Goal: Task Accomplishment & Management: Complete application form

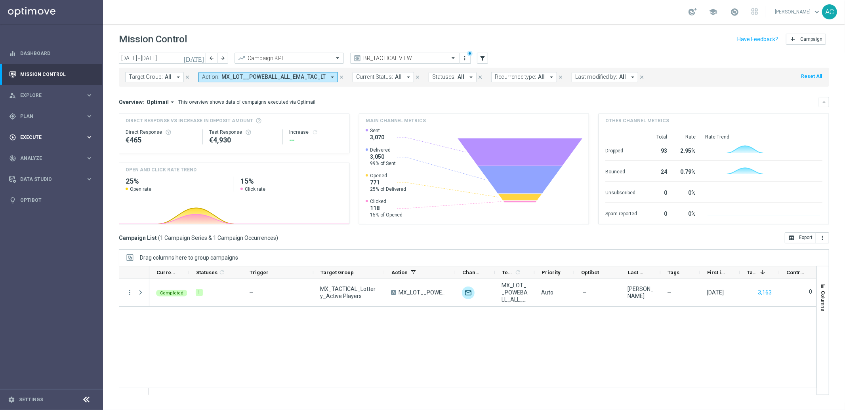
click at [44, 140] on div "play_circle_outline Execute" at bounding box center [47, 137] width 76 height 7
click at [32, 152] on link "Campaign Builder" at bounding box center [52, 154] width 62 height 6
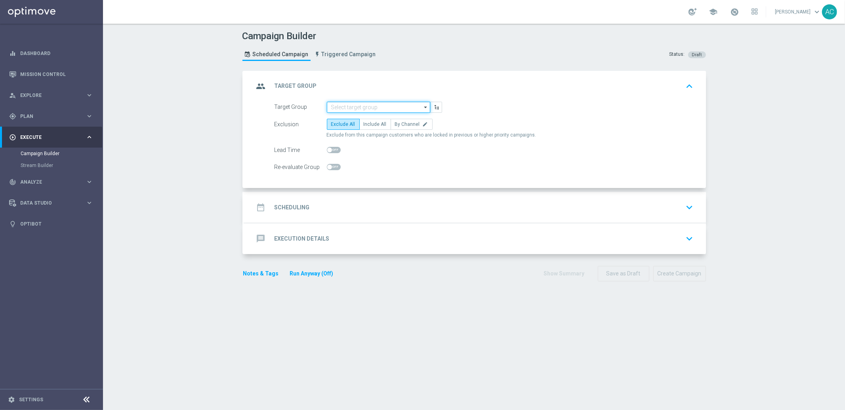
click at [362, 108] on input at bounding box center [378, 107] width 103 height 11
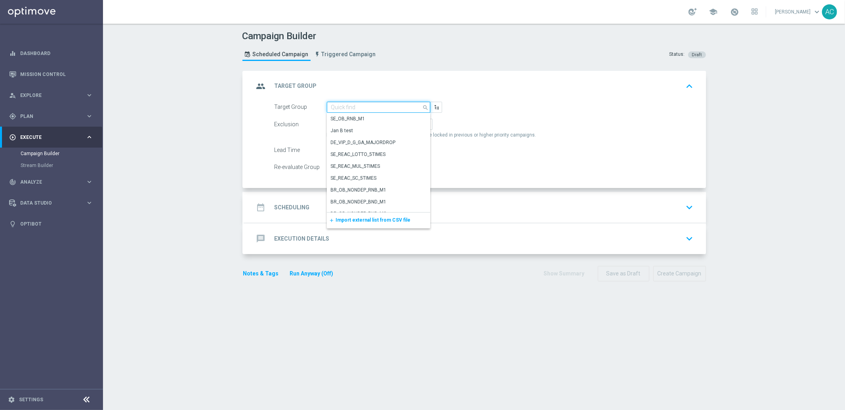
paste input "MX_TACTICAL_Lottery_Active Players"
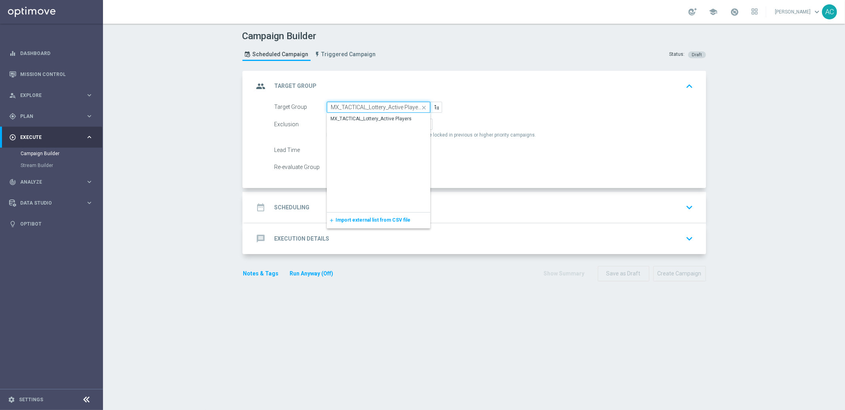
scroll to position [0, 0]
click at [370, 117] on div "MX_TACTICAL_Lottery_Active Players" at bounding box center [371, 119] width 81 height 7
type input "MX_TACTICAL_Lottery_Active Players"
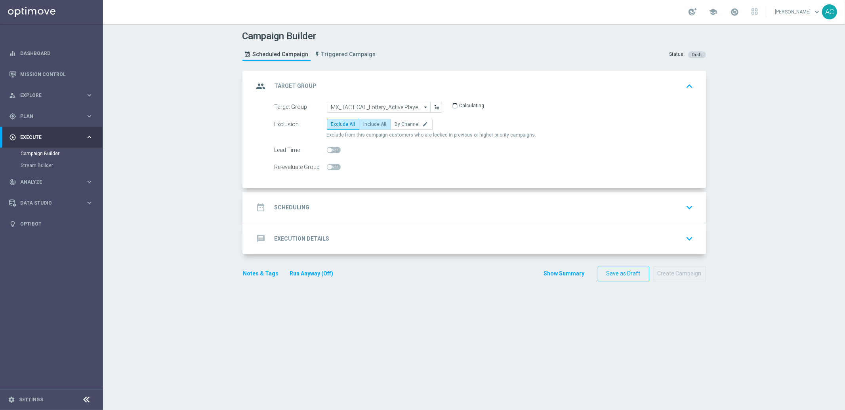
click at [367, 126] on span "Include All" at bounding box center [375, 125] width 23 height 6
click at [367, 126] on input "Include All" at bounding box center [366, 125] width 5 height 5
radio input "true"
click at [292, 206] on h2 "Scheduling" at bounding box center [291, 208] width 35 height 8
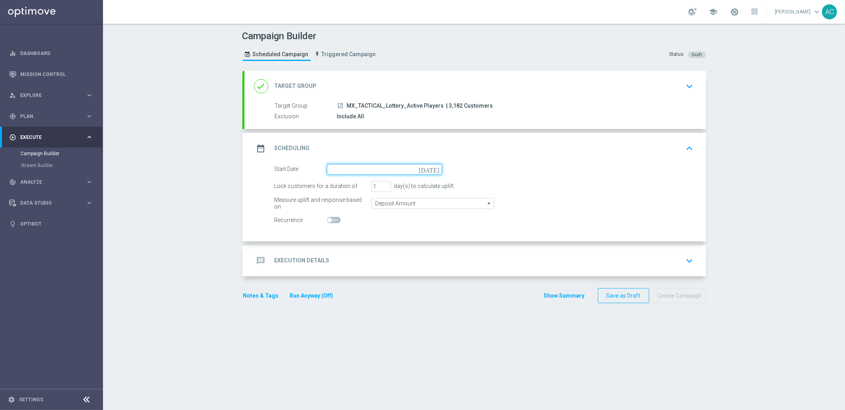
click at [400, 165] on input at bounding box center [384, 169] width 115 height 11
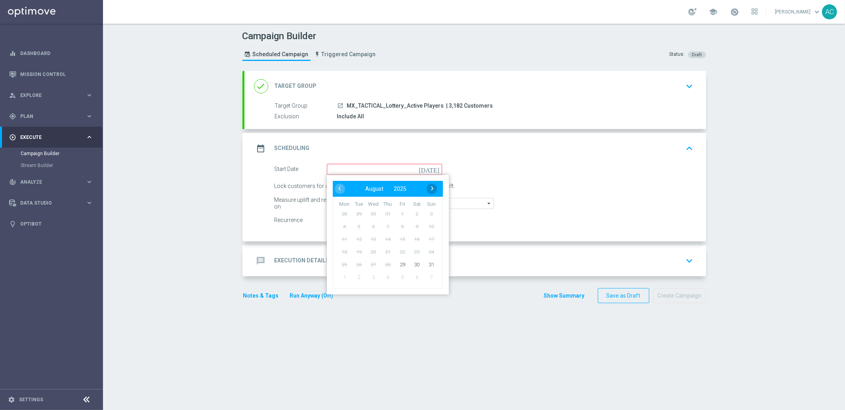
click at [428, 188] on span "›" at bounding box center [432, 188] width 10 height 10
click at [339, 213] on span "1" at bounding box center [344, 214] width 13 height 13
type input "[DATE]"
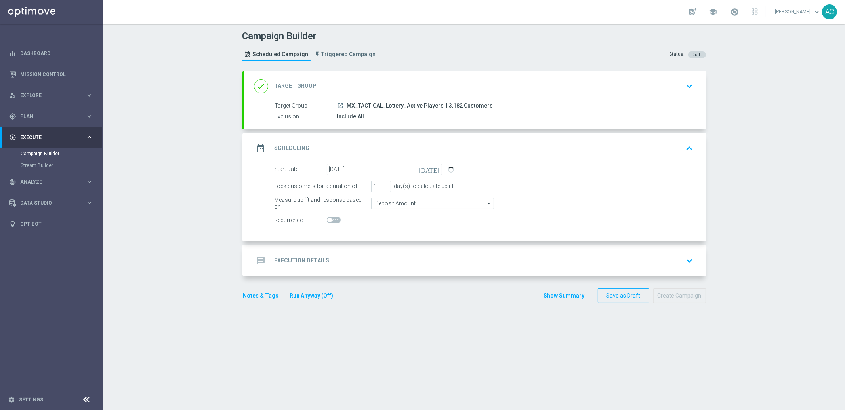
click at [327, 219] on span at bounding box center [329, 220] width 5 height 5
click at [327, 219] on input "checkbox" at bounding box center [334, 220] width 14 height 6
checkbox input "true"
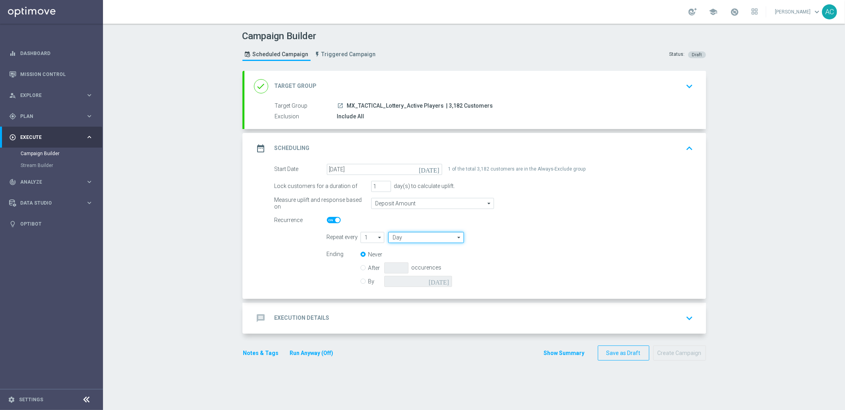
click at [402, 237] on input "Day" at bounding box center [425, 237] width 75 height 11
click at [410, 270] on div "Month" at bounding box center [423, 273] width 70 height 12
type input "Month"
click at [369, 236] on input "1" at bounding box center [372, 237] width 24 height 11
click at [516, 255] on div "Ending Never After occurences By [DATE]" at bounding box center [510, 269] width 379 height 40
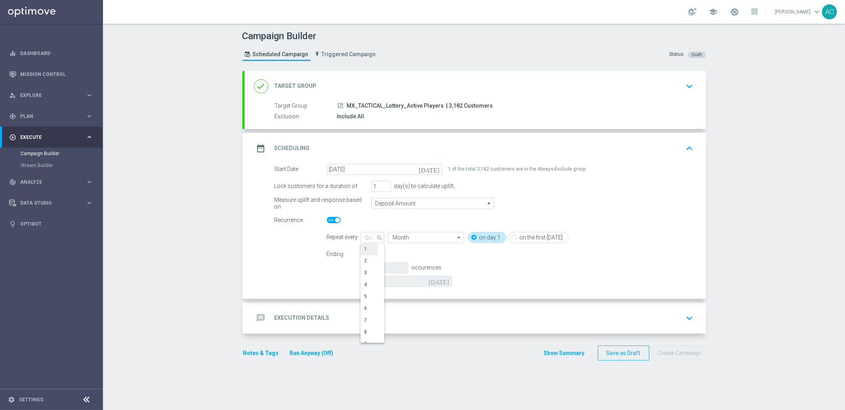
type input "1"
click at [524, 237] on label "on the first [DATE]" at bounding box center [541, 237] width 43 height 7
click at [517, 237] on input "on the first [DATE]" at bounding box center [514, 238] width 5 height 5
radio input "true"
click at [473, 239] on div "on day 1" at bounding box center [487, 237] width 38 height 11
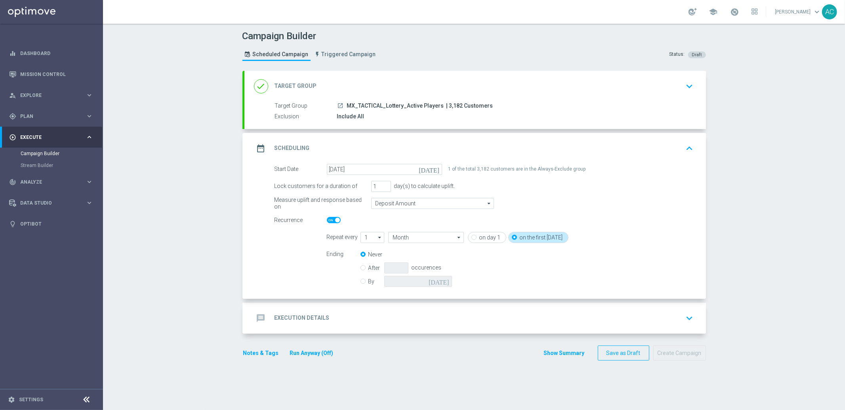
click at [459, 234] on div "1 1 arrow_drop_down Drag here to set row groups Drag here to set column labels …" at bounding box center [413, 237] width 107 height 11
click at [471, 236] on input "on day 1" at bounding box center [473, 238] width 5 height 5
radio input "true"
radio input "false"
click at [414, 238] on input "Month" at bounding box center [425, 237] width 75 height 11
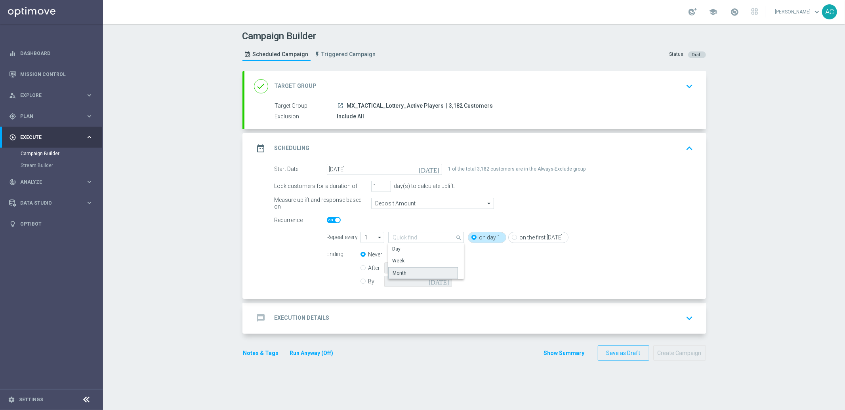
click at [407, 273] on div "Month" at bounding box center [423, 273] width 70 height 12
type input "Month"
click at [360, 268] on input "After" at bounding box center [362, 266] width 5 height 5
radio input "true"
radio input "false"
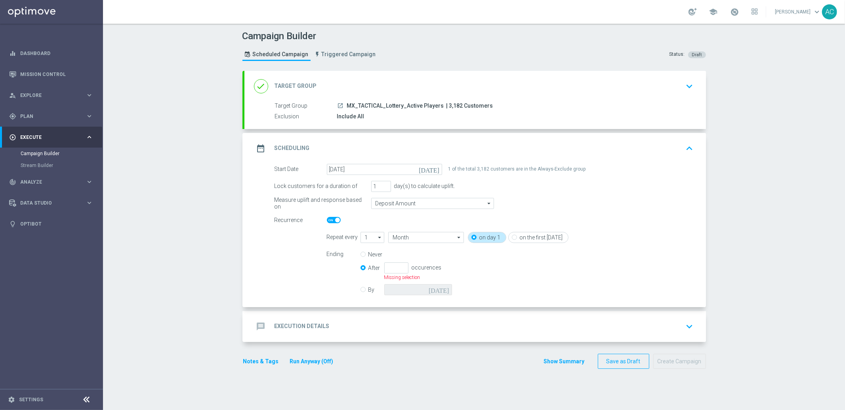
click at [360, 268] on input "After" at bounding box center [362, 266] width 5 height 5
click at [360, 290] on input "By" at bounding box center [362, 288] width 5 height 5
radio input "true"
radio input "false"
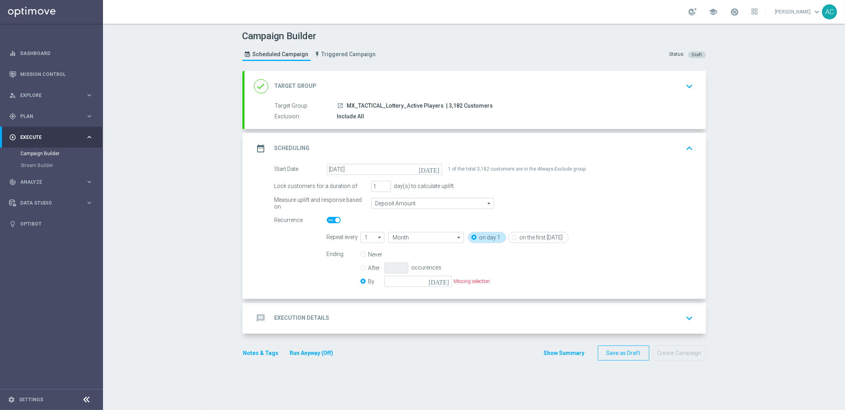
click at [441, 277] on icon "[DATE]" at bounding box center [440, 280] width 23 height 9
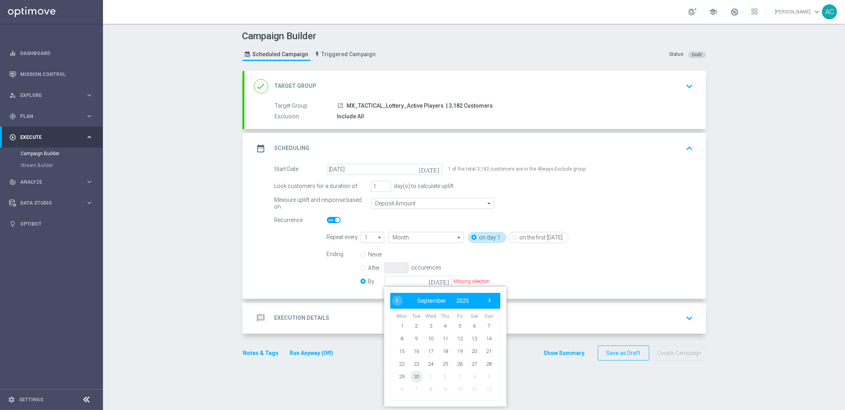
click at [414, 375] on span "30" at bounding box center [416, 376] width 13 height 13
type input "[DATE]"
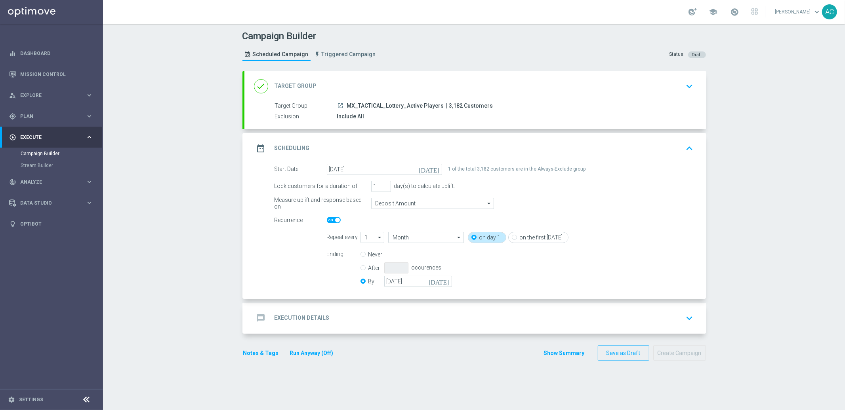
click at [532, 263] on div "Ending Never After occurences By [DATE] [DATE]" at bounding box center [510, 269] width 379 height 40
click at [376, 239] on icon "arrow_drop_down" at bounding box center [380, 237] width 8 height 10
click at [367, 251] on div "1" at bounding box center [368, 250] width 17 height 12
type input "1"
click at [421, 235] on input "Month" at bounding box center [425, 237] width 75 height 11
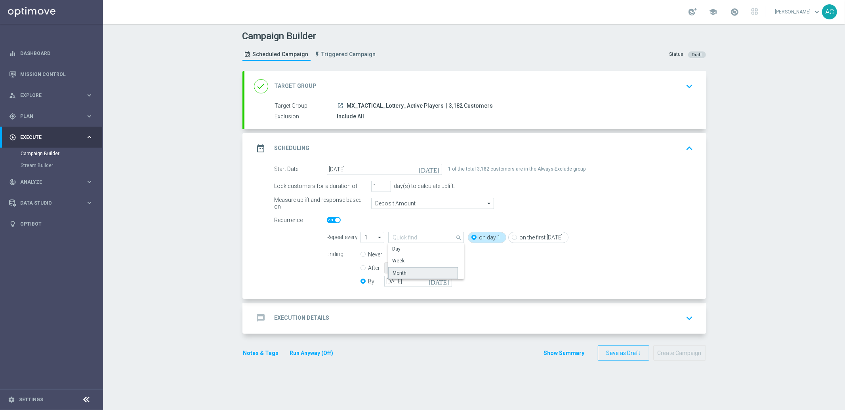
click at [406, 275] on div "Month" at bounding box center [423, 273] width 70 height 12
type input "Month"
click at [471, 236] on input "on day 1" at bounding box center [473, 238] width 5 height 5
click at [413, 236] on input "Month" at bounding box center [425, 237] width 75 height 11
click at [411, 261] on div "Week" at bounding box center [423, 260] width 70 height 11
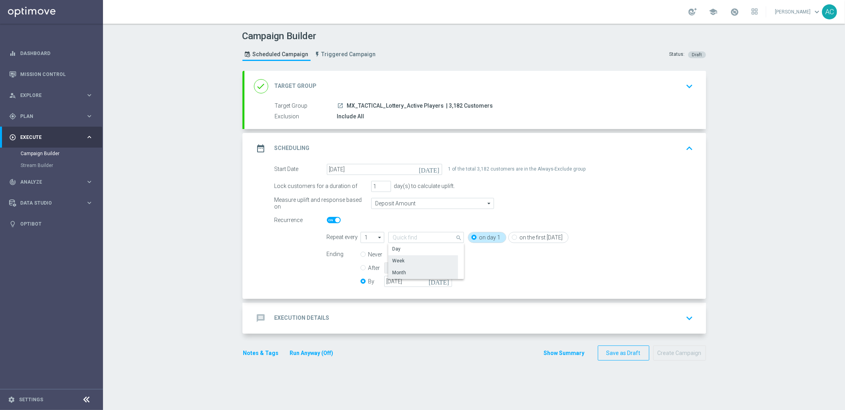
type input "Week"
click at [363, 240] on input "1" at bounding box center [372, 237] width 24 height 11
click at [365, 282] on div "4" at bounding box center [368, 284] width 17 height 11
type input "4"
type input "Weeks"
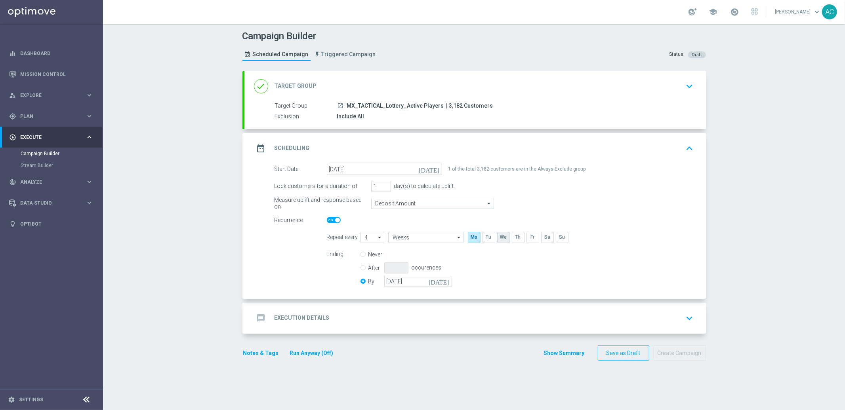
click at [500, 240] on input "checkbox" at bounding box center [503, 237] width 12 height 11
checkbox input "true"
click at [442, 281] on icon "[DATE]" at bounding box center [440, 280] width 23 height 9
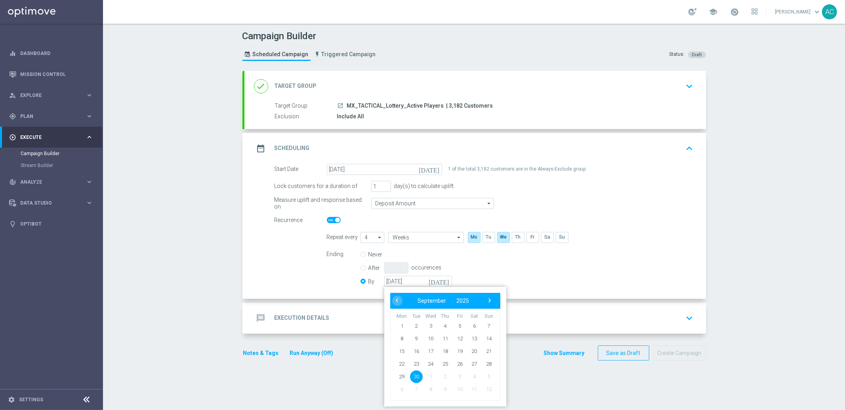
click at [583, 277] on div "Ending Never After occurences By [DATE] [DATE] ‹ ​ September ​ 2025 ​ › Mon Tue…" at bounding box center [510, 269] width 379 height 40
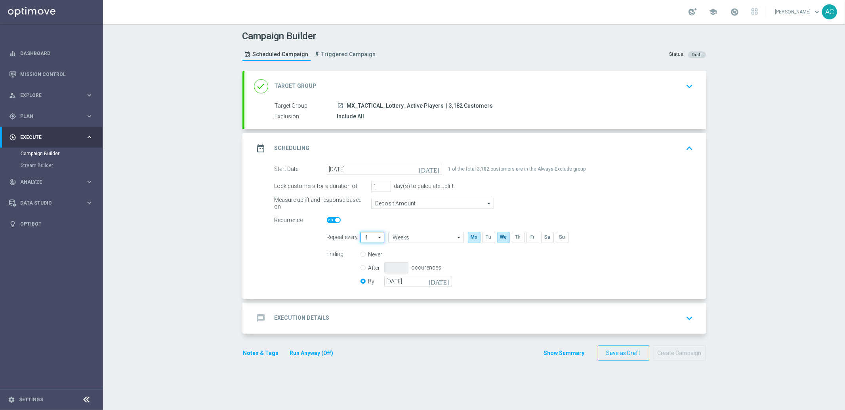
click at [368, 236] on input "4" at bounding box center [372, 237] width 24 height 11
click at [360, 297] on div "5" at bounding box center [368, 297] width 17 height 12
type input "5"
click at [496, 261] on div "Ending Never After occurences By [DATE] [DATE]" at bounding box center [510, 269] width 379 height 40
click at [304, 317] on h2 "Execution Details" at bounding box center [301, 318] width 55 height 8
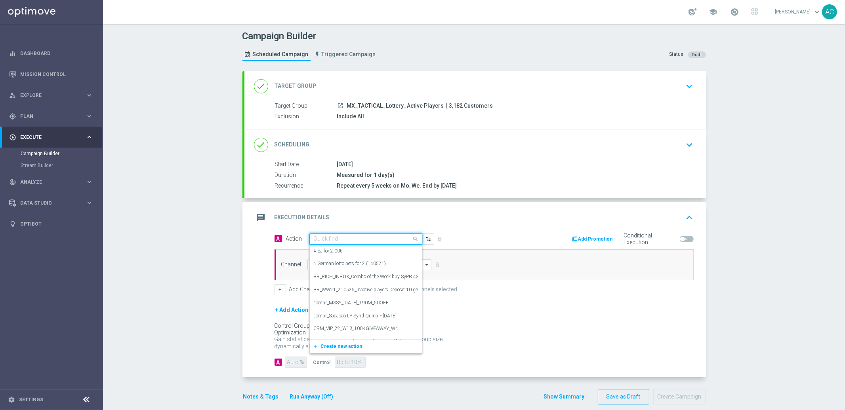
click at [322, 240] on input "text" at bounding box center [358, 239] width 88 height 7
paste input "MX_LOT__POWEBALL_ALL_EMA_TAC_LT"
type input "MX_LOT__POWEBALL_ALL_EMA_TAC_LT"
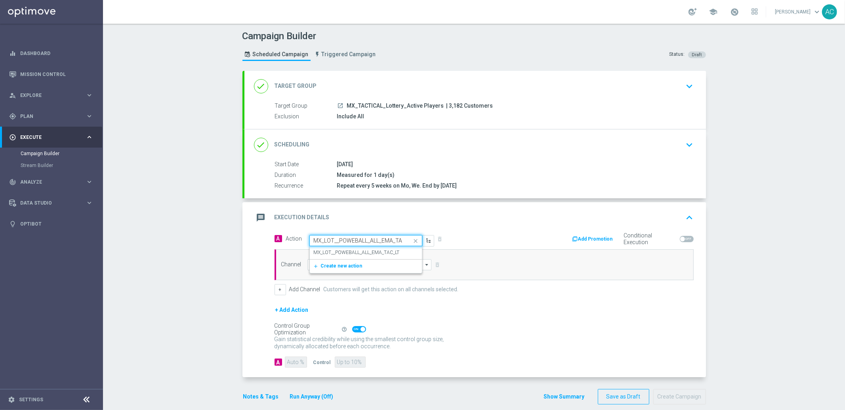
scroll to position [0, 10]
click at [335, 250] on label "MX_LOT__POWEBALL_ALL_EMA_TAC_LT" at bounding box center [357, 253] width 86 height 7
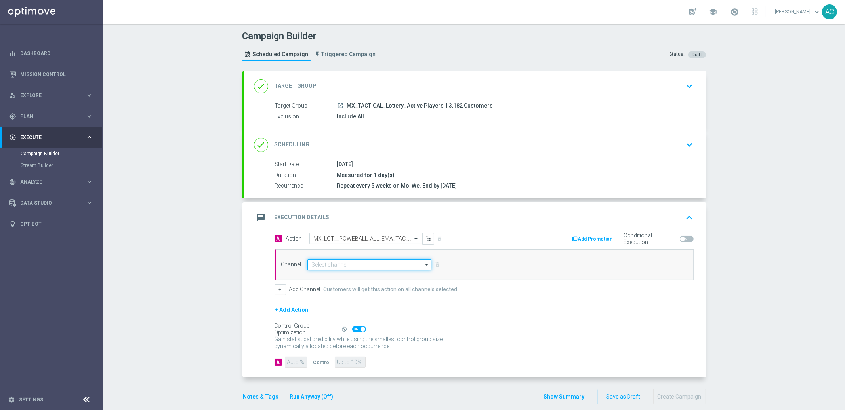
click at [338, 265] on input at bounding box center [369, 264] width 124 height 11
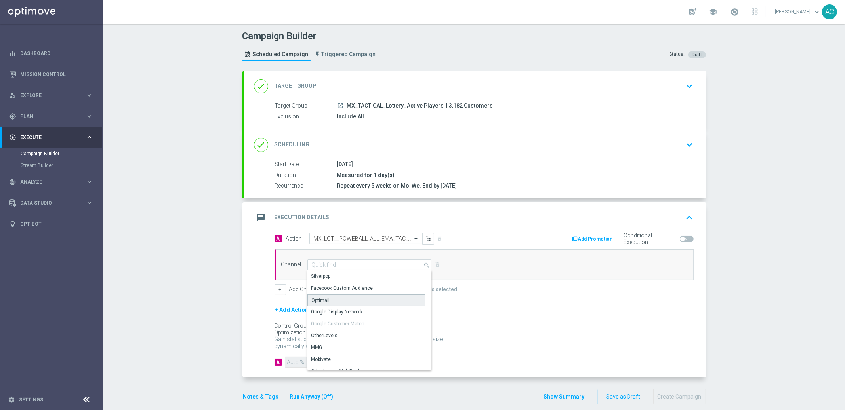
click at [345, 299] on div "Optimail" at bounding box center [366, 301] width 118 height 12
type input "Optimail"
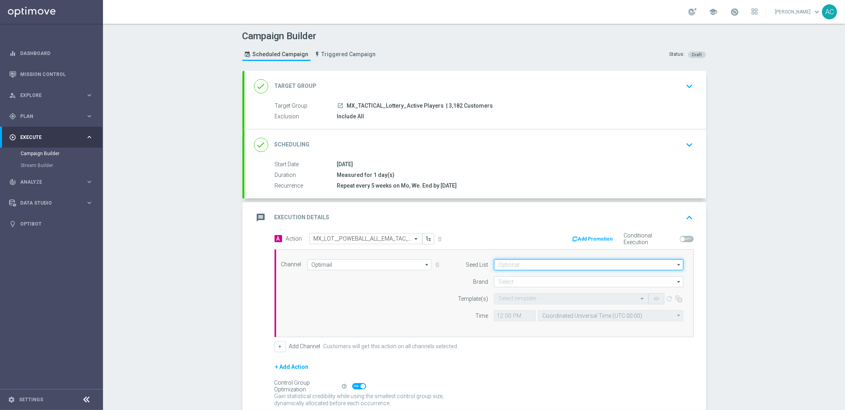
click at [545, 261] on input at bounding box center [588, 264] width 189 height 11
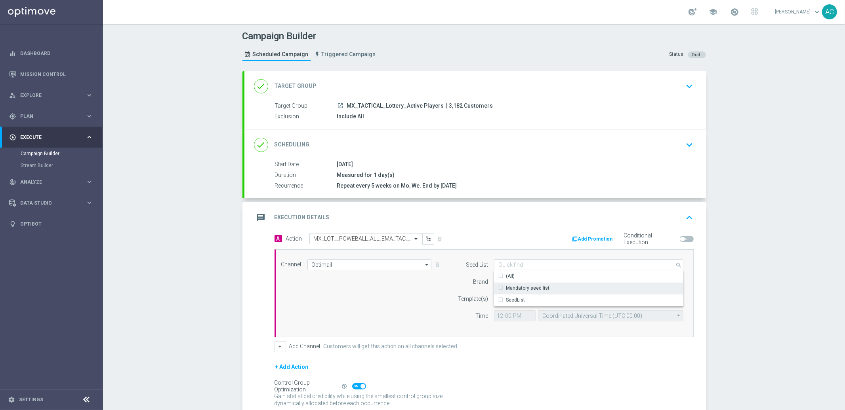
click at [534, 285] on div "Mandatory seed list" at bounding box center [528, 288] width 44 height 7
click at [406, 314] on div "Channel Optimail Optimail arrow_drop_down Drag here to set row groups Drag here…" at bounding box center [482, 293] width 414 height 68
type input "Mandatory seed list"
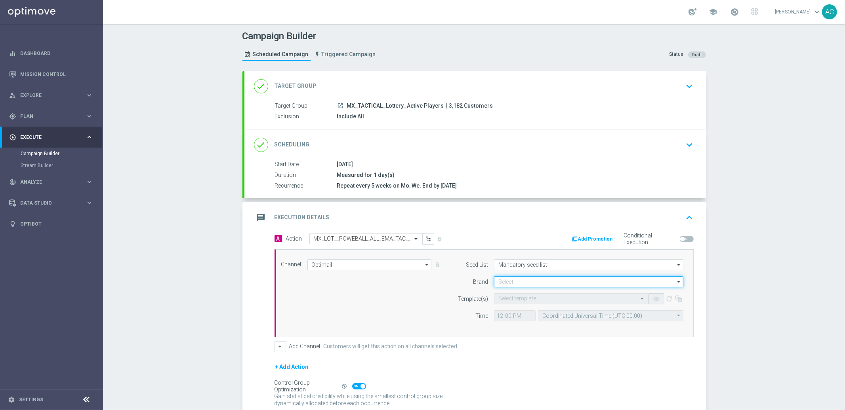
click at [548, 278] on input at bounding box center [588, 281] width 189 height 11
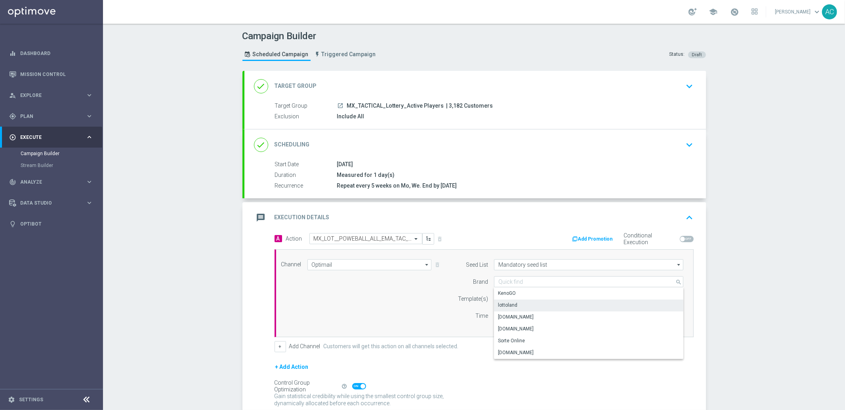
click at [531, 308] on div "lottoland" at bounding box center [589, 305] width 190 height 11
type input "lottoland"
click at [554, 294] on div "Select template" at bounding box center [571, 298] width 154 height 11
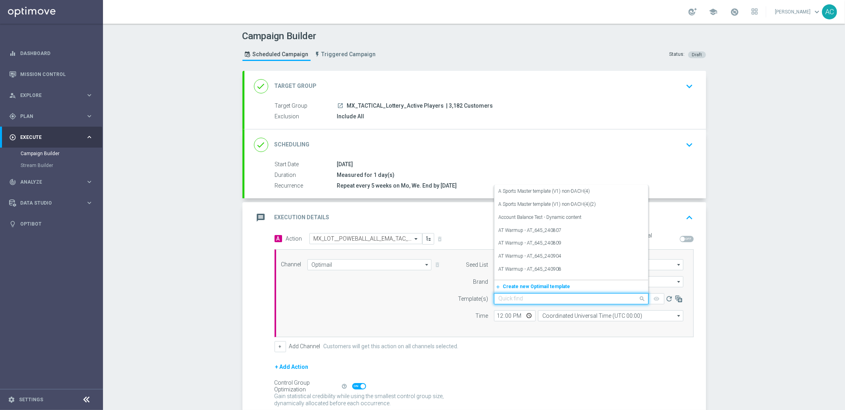
paste input "MX_LOT__POWEBALL_ALL_EMA_TAC_LT"
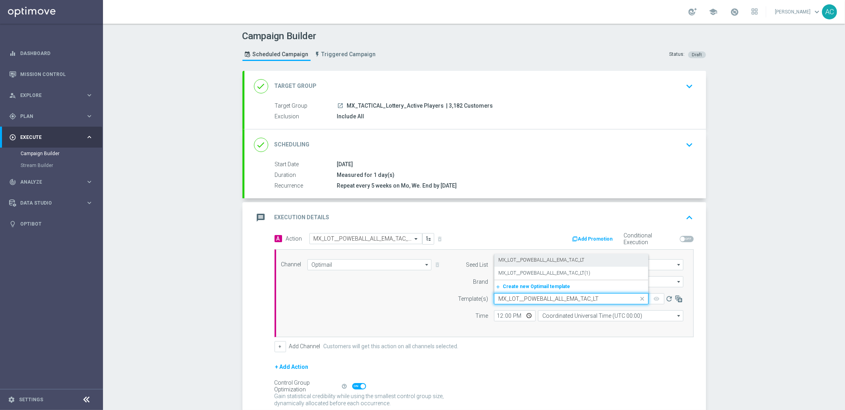
click at [553, 262] on label "MX_LOT__POWEBALL_ALL_EMA_TAC_LT" at bounding box center [541, 260] width 86 height 7
type input "MX_LOT__POWEBALL_ALL_EMA_TAC_LT"
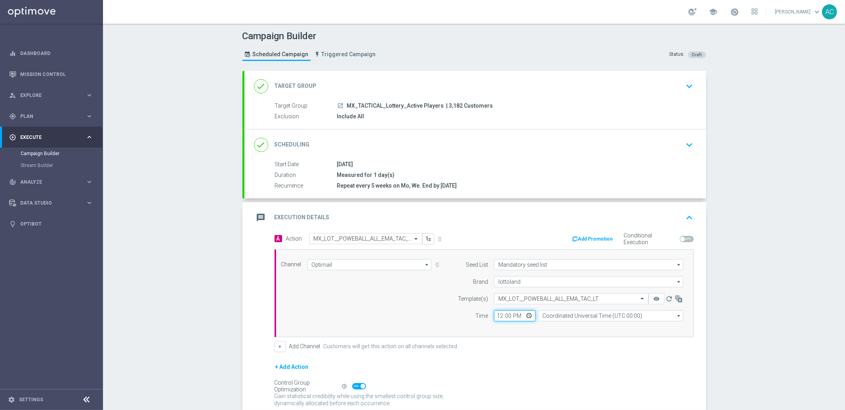
click at [494, 316] on input "12:00" at bounding box center [515, 316] width 42 height 11
type input "14:00"
click at [587, 318] on input "Coordinated Universal Time (UTC 00:00)" at bounding box center [610, 316] width 145 height 11
click at [599, 326] on div "Central Time ([GEOGRAPHIC_DATA]) (UTC -06:00)" at bounding box center [595, 327] width 106 height 7
type input "Central Time ([GEOGRAPHIC_DATA]) (UTC -06:00)"
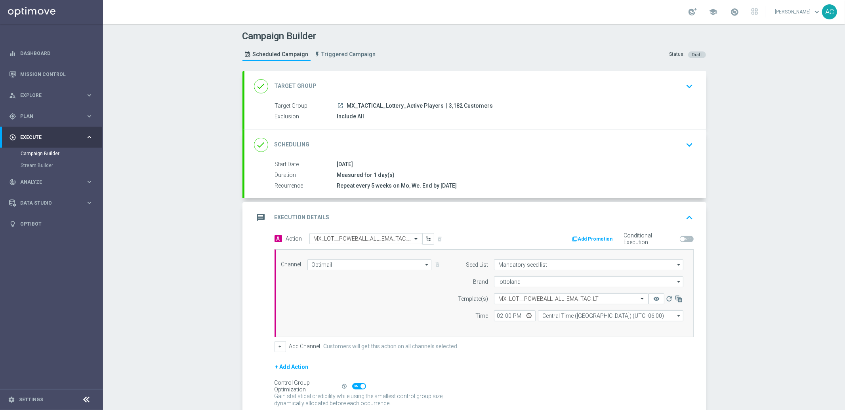
click at [768, 282] on div "Campaign Builder Scheduled Campaign Triggered Campaign Status: Draft done Targe…" at bounding box center [474, 217] width 742 height 387
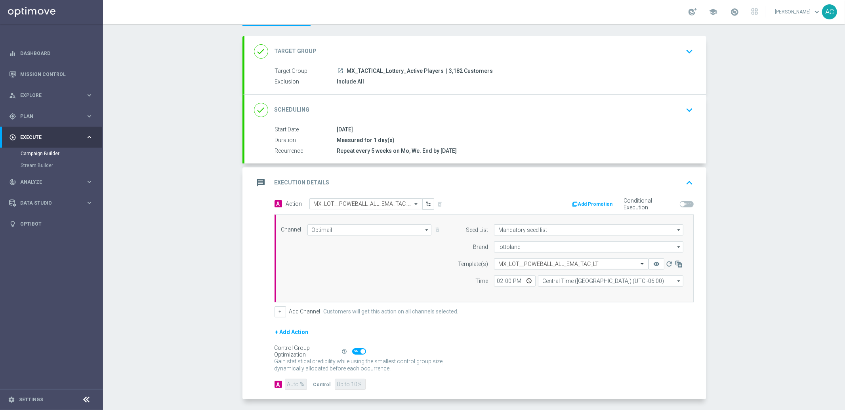
scroll to position [67, 0]
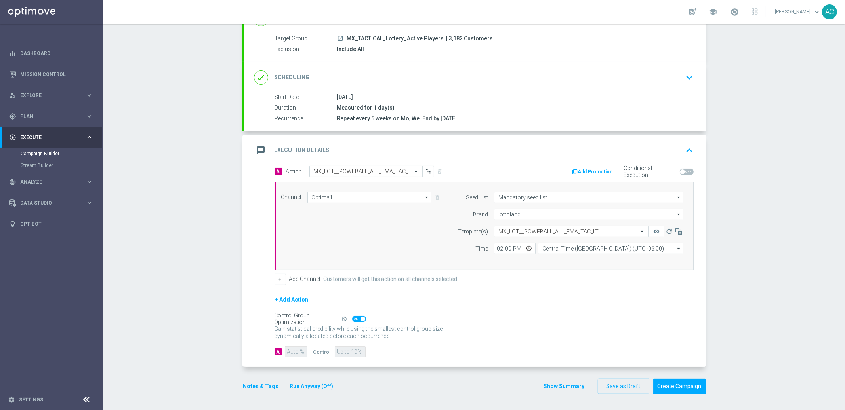
click at [352, 319] on span at bounding box center [359, 319] width 14 height 6
click at [352, 319] on input "checkbox" at bounding box center [359, 319] width 14 height 6
checkbox input "false"
click at [290, 353] on input "90" at bounding box center [296, 352] width 22 height 11
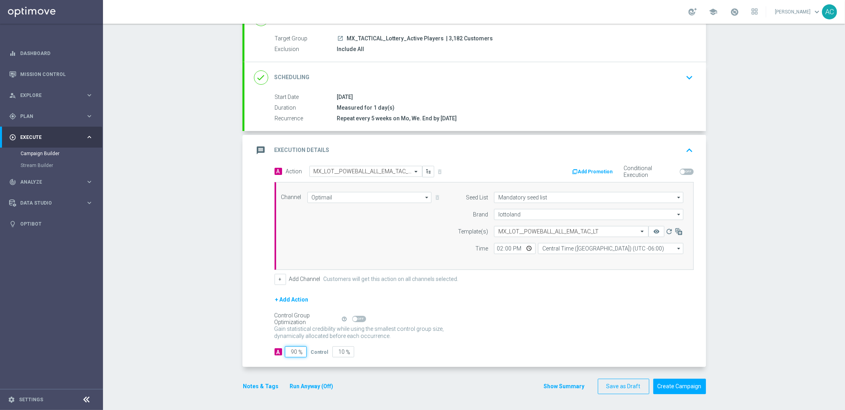
type input "1"
type input "99"
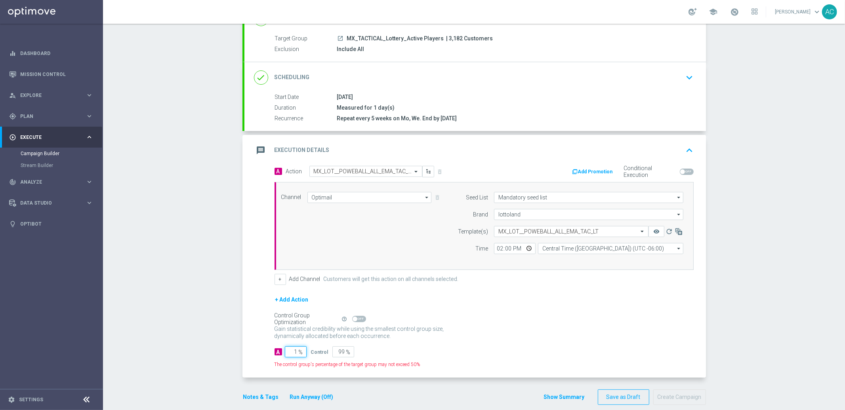
type input "10"
type input "90"
type input "100"
type input "0"
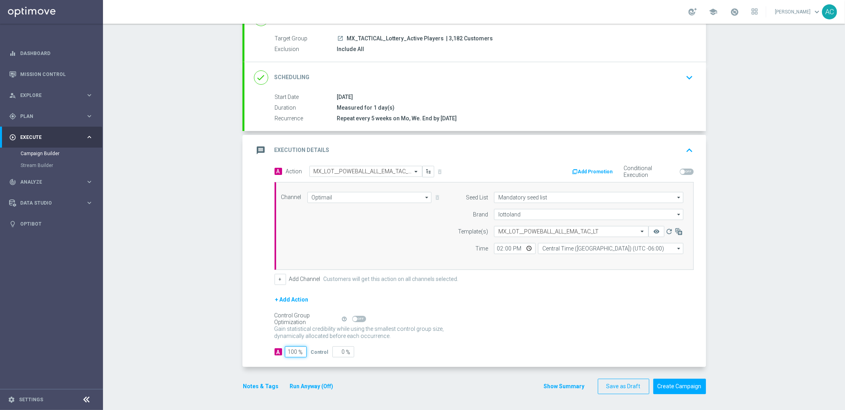
type input "100"
click at [668, 385] on button "Create Campaign" at bounding box center [679, 386] width 53 height 15
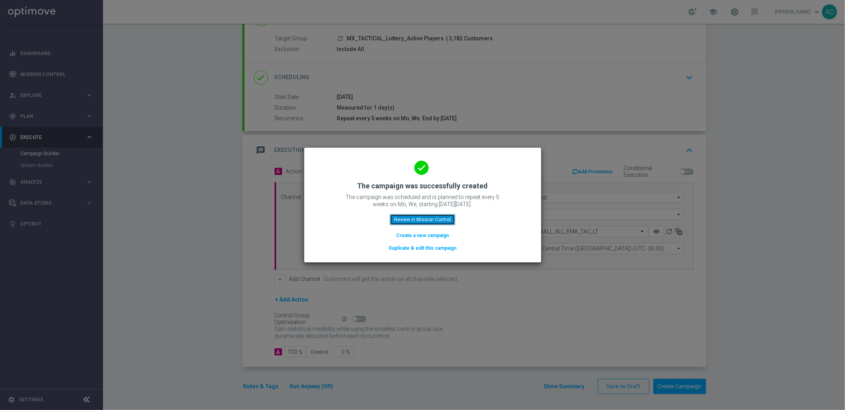
click at [422, 215] on button "Review in Mission Control" at bounding box center [422, 219] width 65 height 11
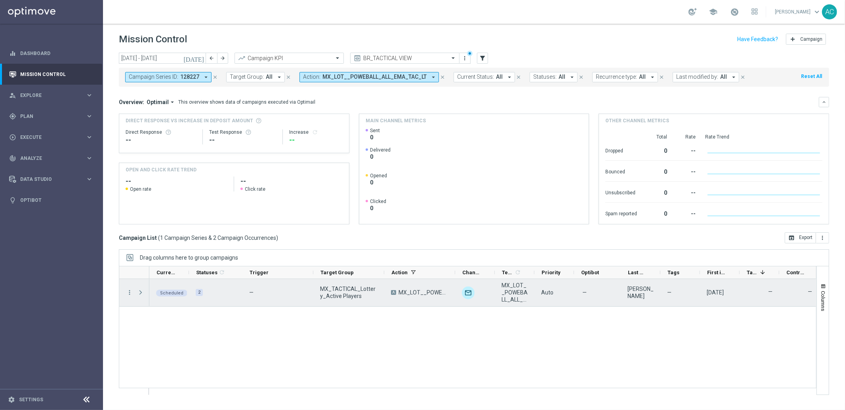
click at [142, 292] on span "Press SPACE to select this row." at bounding box center [140, 293] width 7 height 6
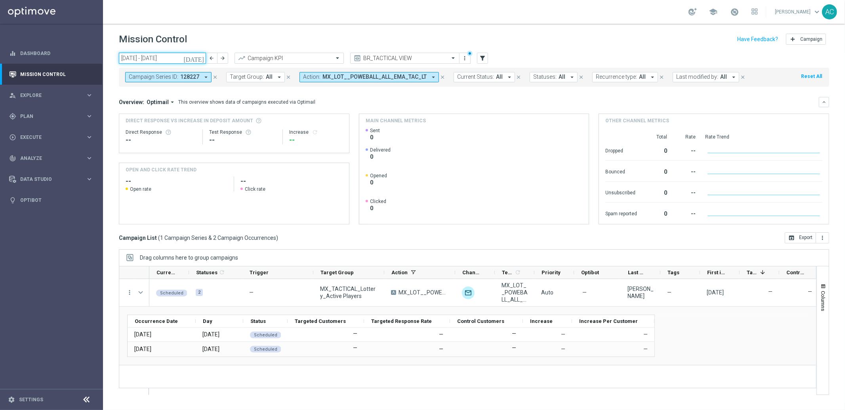
click at [170, 56] on input "[DATE] - [DATE]" at bounding box center [162, 58] width 87 height 11
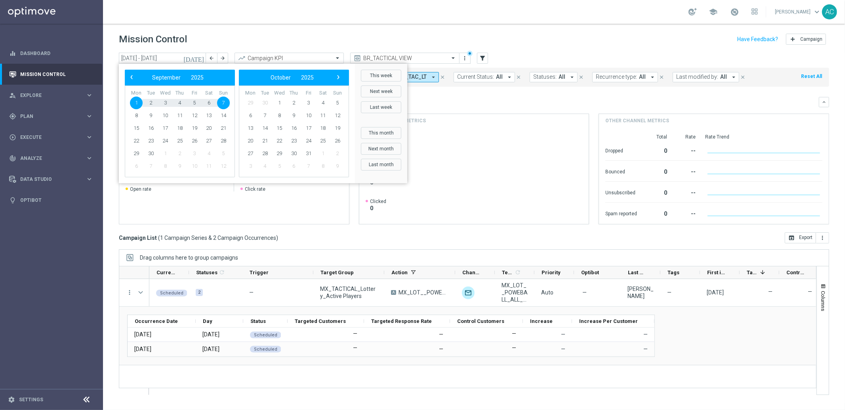
click at [135, 103] on span "1" at bounding box center [136, 103] width 13 height 13
click at [152, 151] on span "30" at bounding box center [151, 153] width 13 height 13
type input "[DATE] - [DATE]"
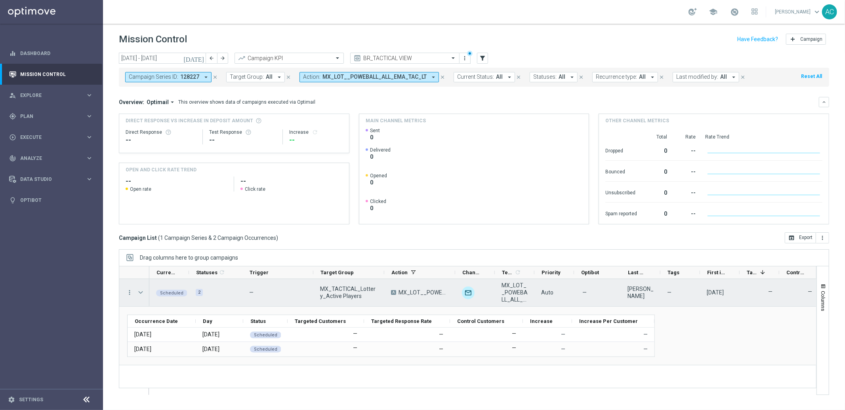
click at [143, 292] on span "Press SPACE to select this row." at bounding box center [140, 293] width 7 height 6
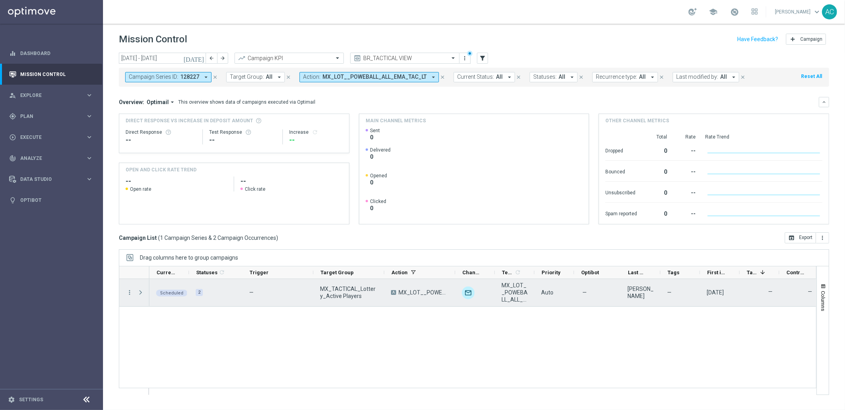
click at [141, 292] on span "Press SPACE to select this row." at bounding box center [140, 293] width 7 height 6
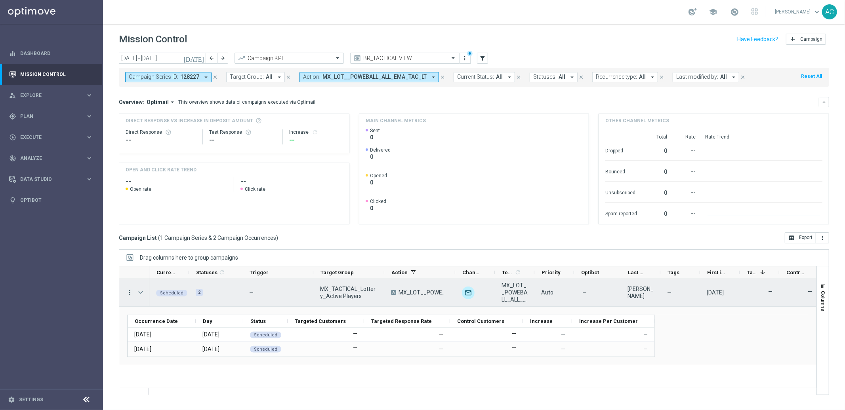
click at [128, 292] on icon "more_vert" at bounding box center [129, 292] width 7 height 7
click at [334, 247] on div "[DATE] [DATE] - [DATE] arrow_back arrow_forward Campaign KPI trending_up BR_TAC…" at bounding box center [474, 228] width 742 height 351
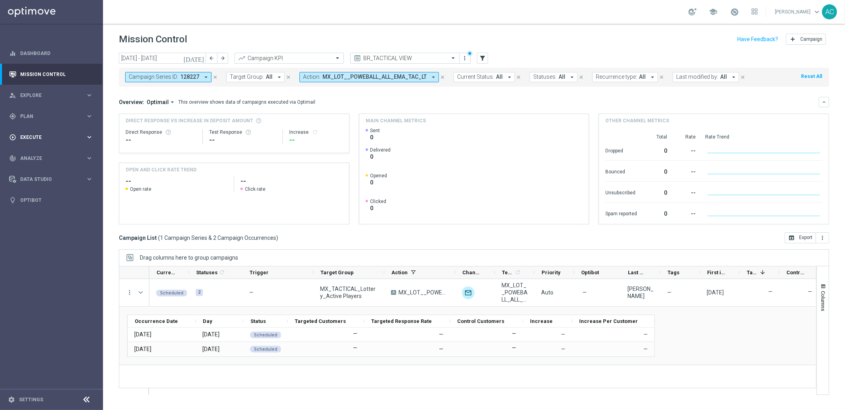
click at [45, 131] on div "play_circle_outline Execute keyboard_arrow_right" at bounding box center [51, 137] width 102 height 21
click at [42, 153] on link "Campaign Builder" at bounding box center [52, 154] width 62 height 6
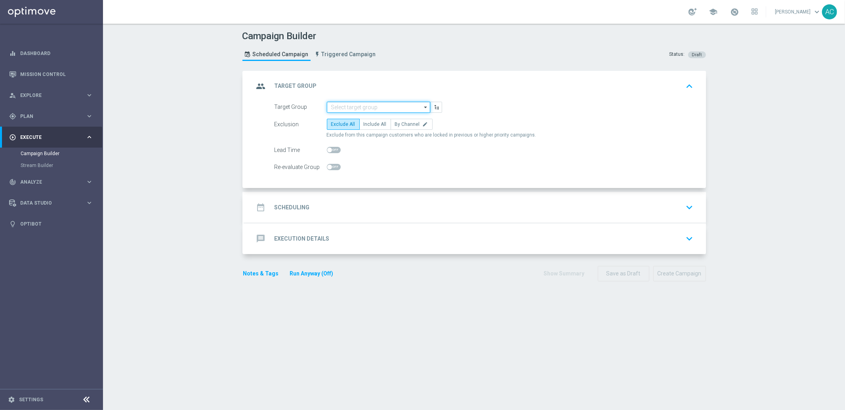
click at [363, 104] on input at bounding box center [378, 107] width 103 height 11
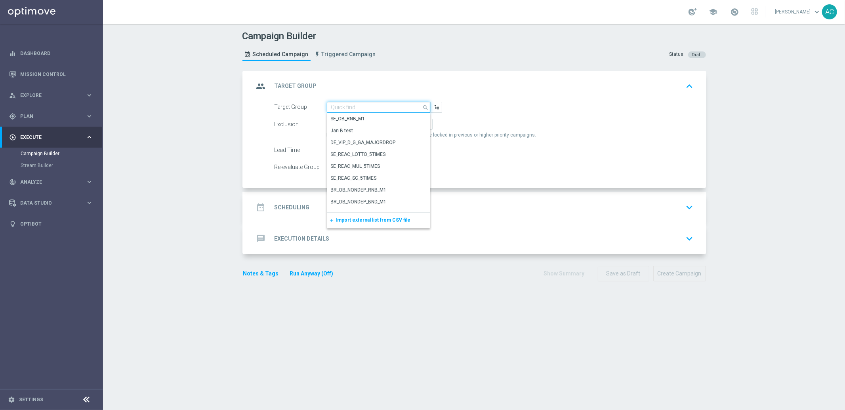
paste input "MX_TACTICAL_Lottery_Active Players"
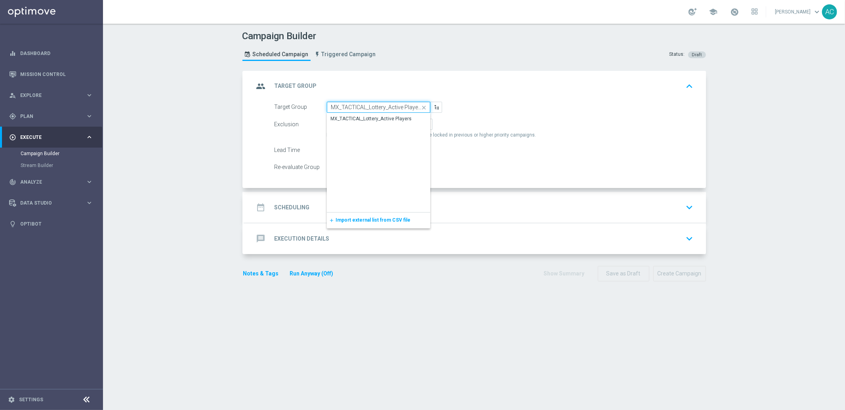
scroll to position [0, 0]
click at [366, 120] on div "MX_TACTICAL_Lottery_Active Players" at bounding box center [371, 118] width 81 height 7
type input "MX_TACTICAL_Lottery_Active Players"
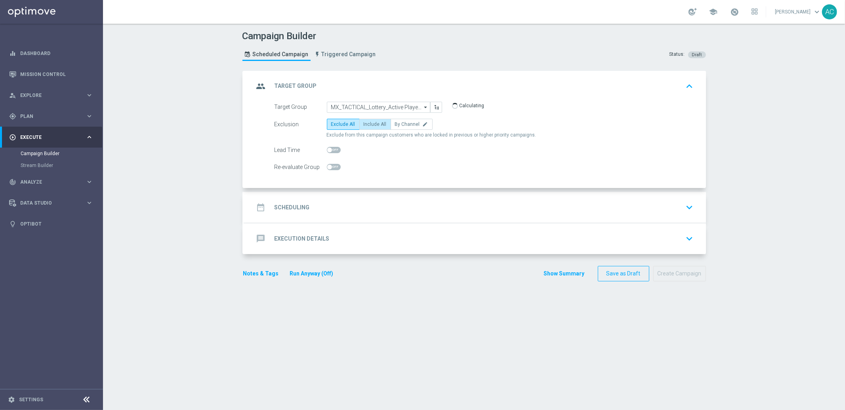
click at [377, 128] on label "Include All" at bounding box center [375, 124] width 32 height 11
click at [369, 128] on input "Include All" at bounding box center [366, 125] width 5 height 5
radio input "true"
click at [313, 207] on div "date_range Scheduling keyboard_arrow_down" at bounding box center [475, 207] width 442 height 15
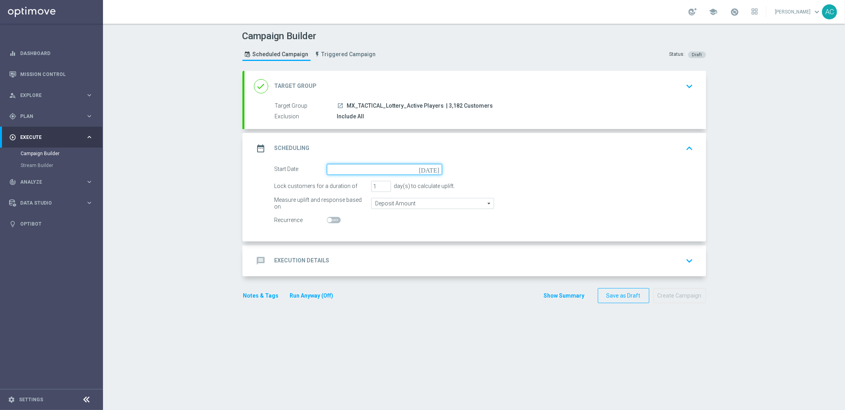
click at [371, 169] on input at bounding box center [384, 169] width 115 height 11
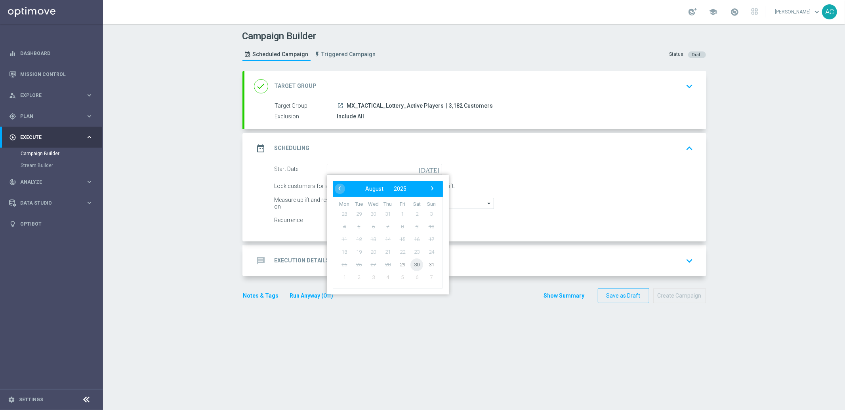
click at [413, 264] on span "30" at bounding box center [416, 264] width 13 height 13
type input "[DATE]"
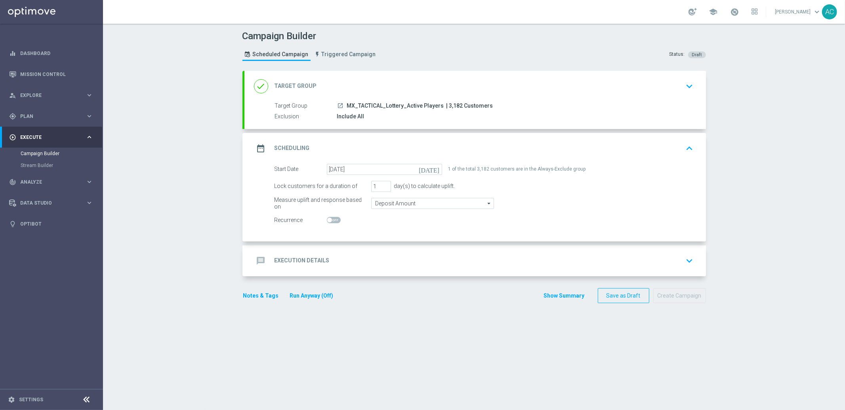
click at [295, 258] on h2 "Execution Details" at bounding box center [301, 261] width 55 height 8
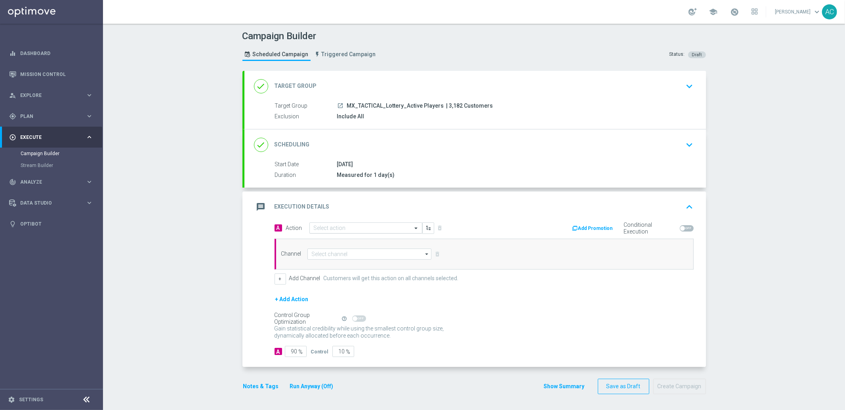
click at [362, 228] on input "text" at bounding box center [358, 228] width 88 height 7
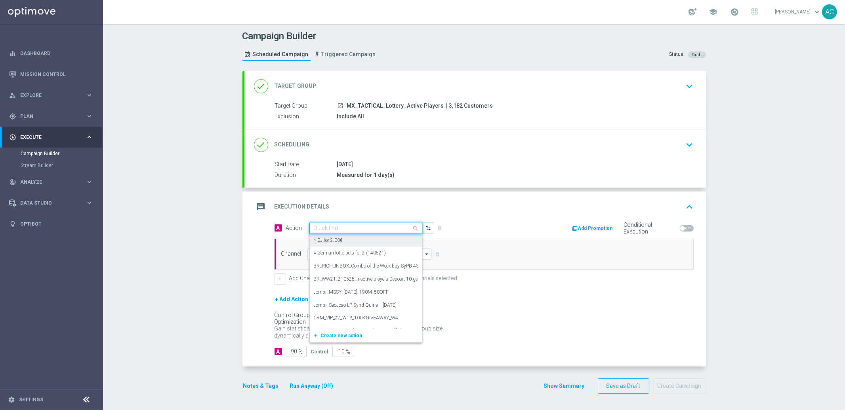
paste input "MX_LOT__POWEBALL_WEEKEND_ALL_EMA_TAC_LT"
type input "MX_LOT__POWEBALL_WEEKEND_ALL_EMA_TAC_LT"
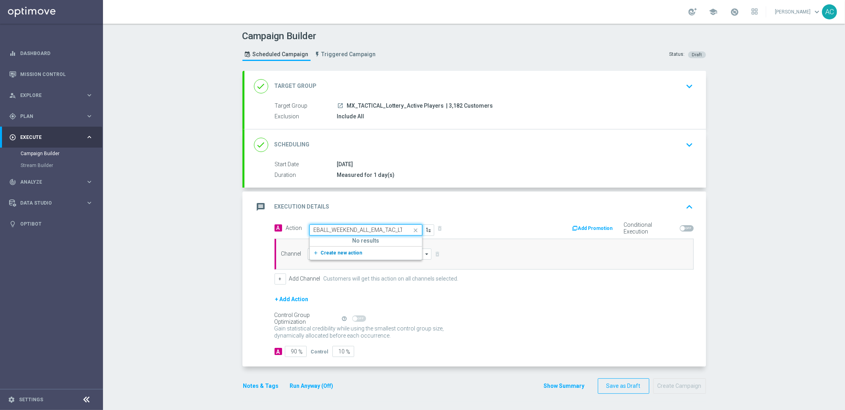
click at [354, 252] on span "Create new action" at bounding box center [342, 253] width 42 height 6
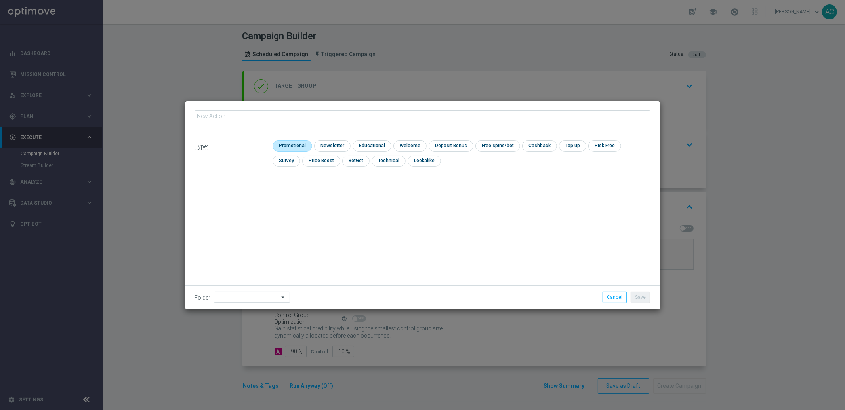
type input "MX_LOT__POWEBALL_WEEKEND_ALL_EMA_TAC_LT"
click at [292, 145] on input "checkbox" at bounding box center [291, 146] width 38 height 11
checkbox input "true"
click at [643, 299] on button "Save" at bounding box center [640, 297] width 19 height 11
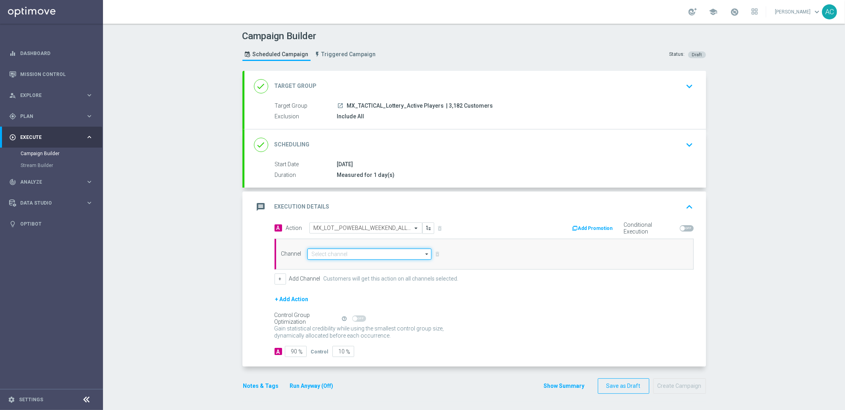
click at [341, 258] on input at bounding box center [369, 254] width 124 height 11
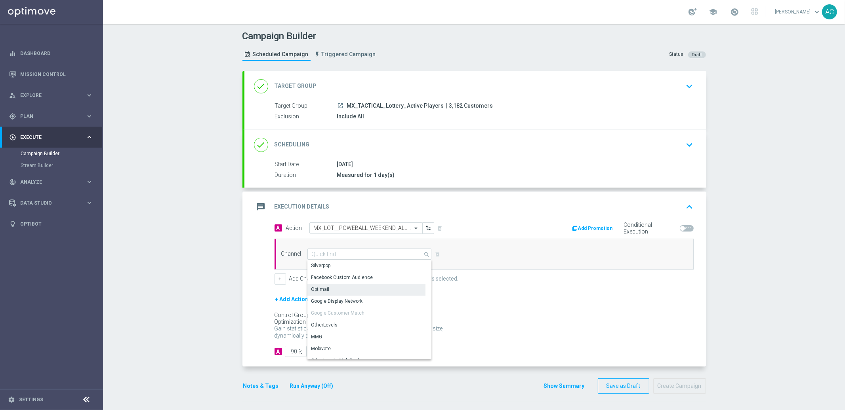
click at [329, 292] on div "Optimail" at bounding box center [366, 289] width 118 height 11
type input "Optimail"
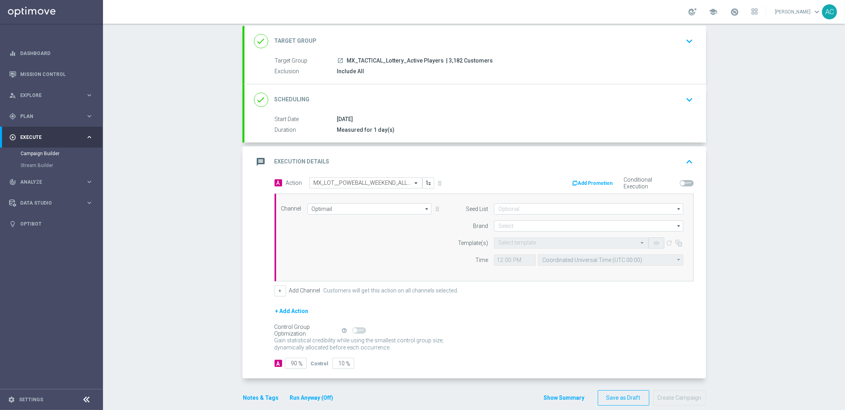
scroll to position [56, 0]
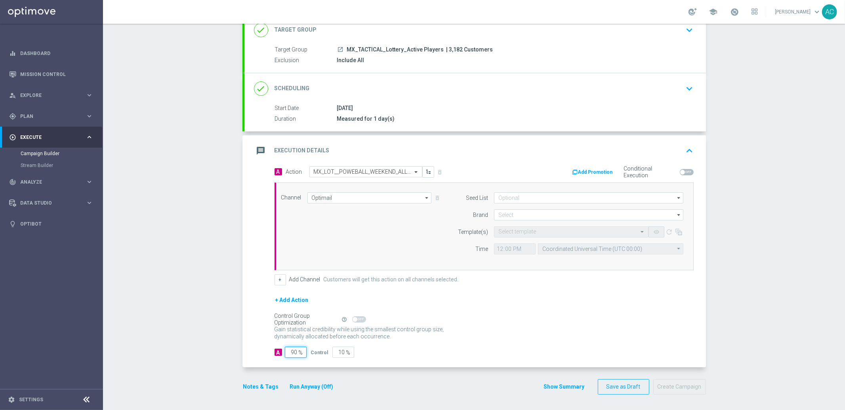
click at [288, 353] on input "90" at bounding box center [296, 352] width 22 height 11
click at [292, 352] on input "90" at bounding box center [296, 352] width 22 height 11
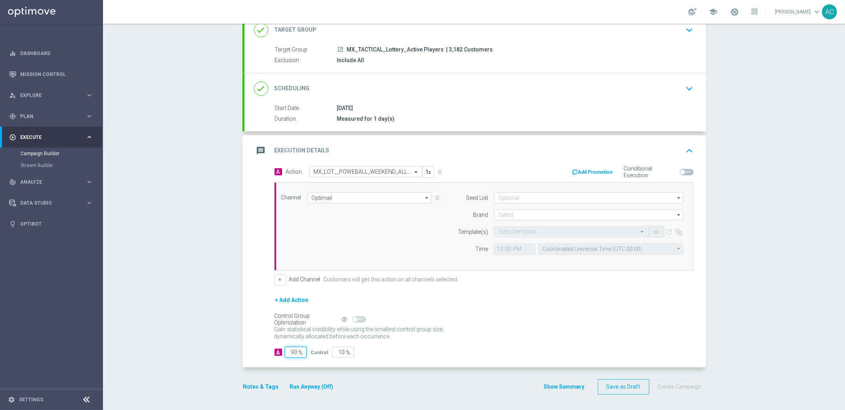
click at [290, 352] on input "90" at bounding box center [296, 352] width 22 height 11
type input "10"
type input "90"
type input "100"
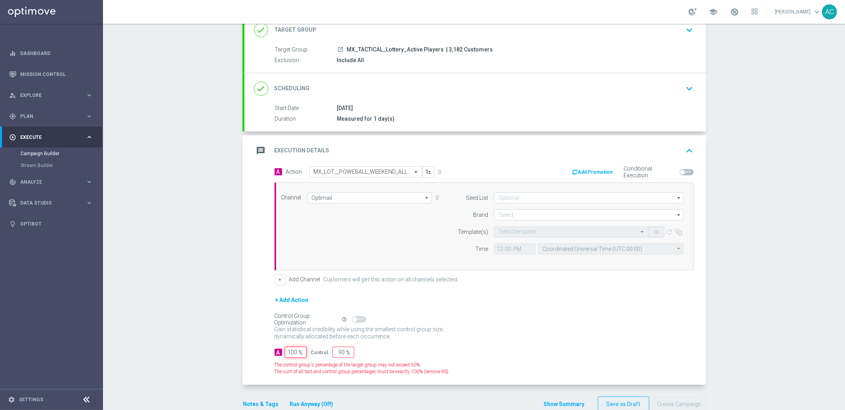
type input "0"
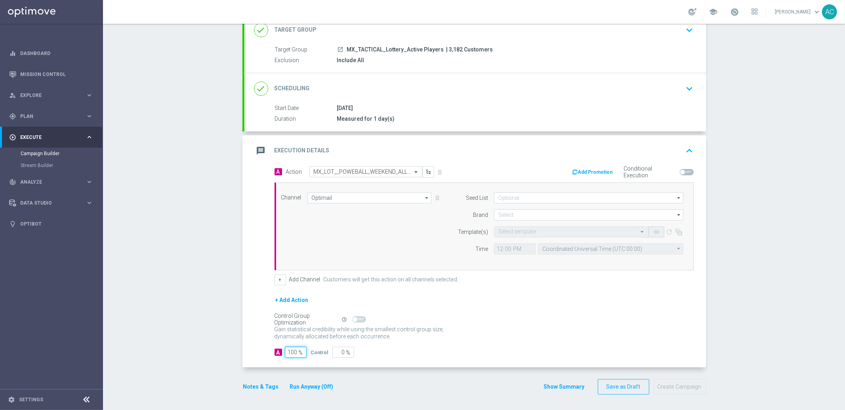
type input "100"
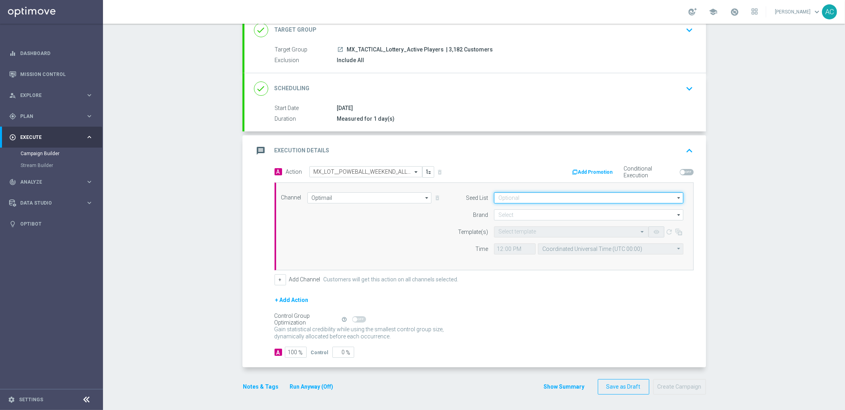
click at [598, 194] on input at bounding box center [588, 197] width 189 height 11
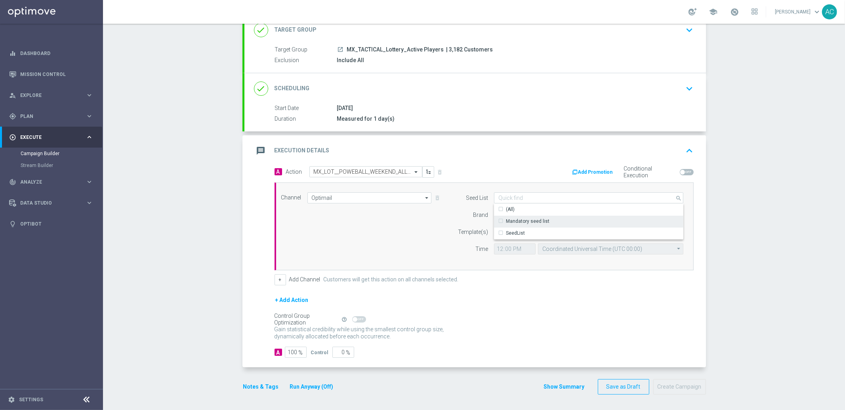
click at [560, 218] on div "Mandatory seed list" at bounding box center [589, 221] width 190 height 11
click at [411, 251] on div "Channel Optimail Optimail arrow_drop_down Drag here to set row groups Drag here…" at bounding box center [482, 226] width 414 height 68
type input "Mandatory seed list"
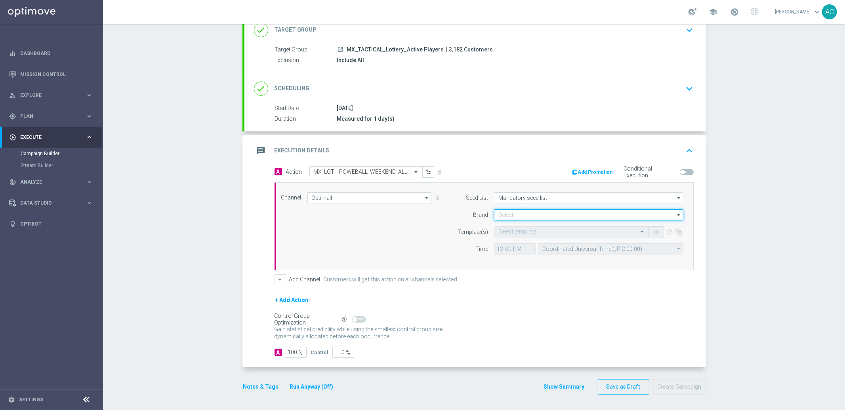
click at [514, 217] on input at bounding box center [588, 215] width 189 height 11
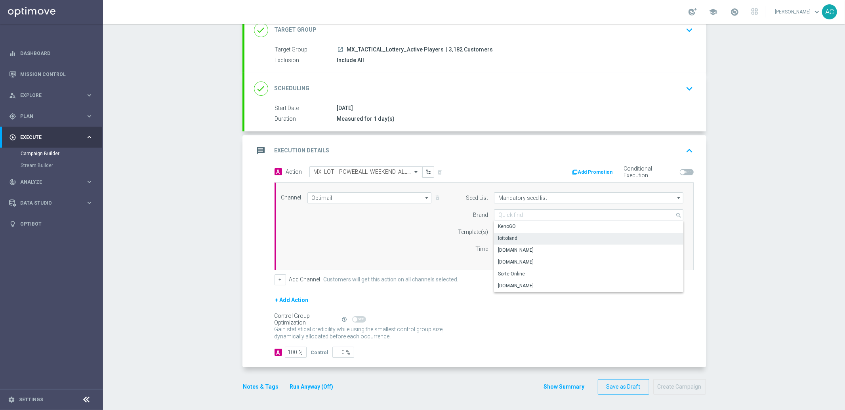
click at [515, 238] on div "lottoland" at bounding box center [589, 238] width 190 height 11
type input "lottoland"
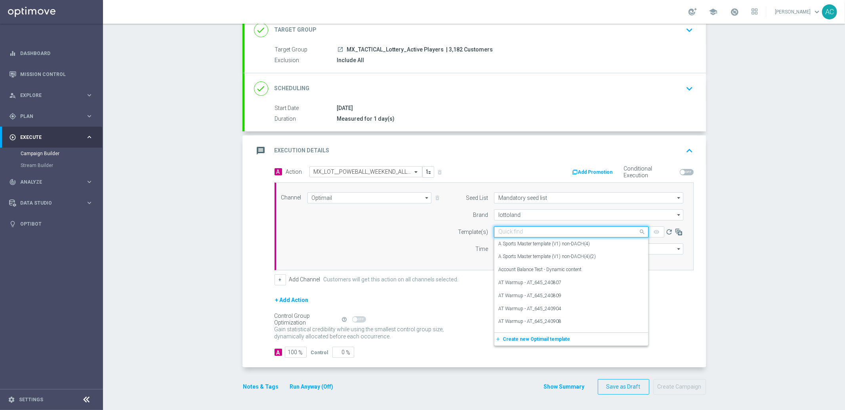
click at [522, 233] on input "text" at bounding box center [563, 232] width 130 height 7
paste input "MX_LOT__POWEBALL_WEEKEND_ALL_EMA_TAC_LT"
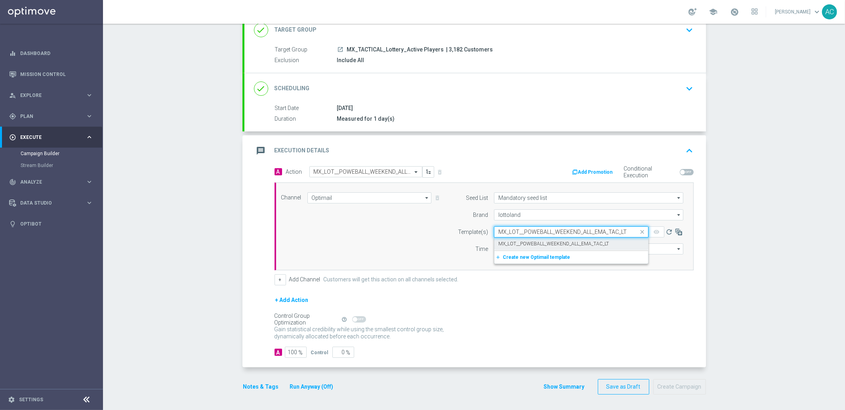
click at [522, 244] on label "MX_LOT__POWEBALL_WEEKEND_ALL_EMA_TAC_LT" at bounding box center [553, 244] width 111 height 7
type input "MX_LOT__POWEBALL_WEEKEND_ALL_EMA_TAC_LT"
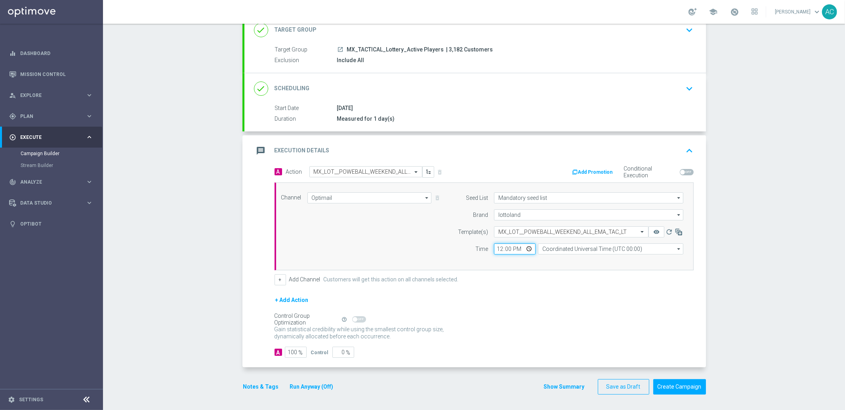
click at [497, 252] on input "12:00" at bounding box center [515, 249] width 42 height 11
type input "10:00"
click at [569, 250] on input "Coordinated Universal Time (UTC 00:00)" at bounding box center [610, 249] width 145 height 11
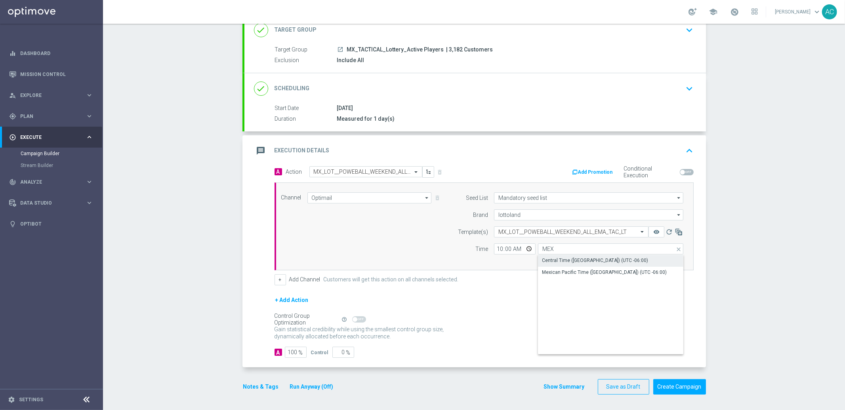
click at [579, 258] on div "Central Time ([GEOGRAPHIC_DATA]) (UTC -06:00)" at bounding box center [595, 260] width 106 height 7
type input "Central Time ([GEOGRAPHIC_DATA]) (UTC -06:00)"
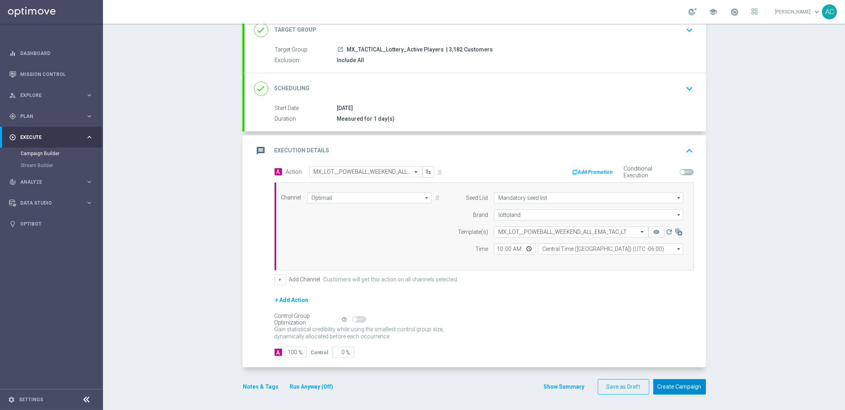
click at [686, 385] on button "Create Campaign" at bounding box center [679, 386] width 53 height 15
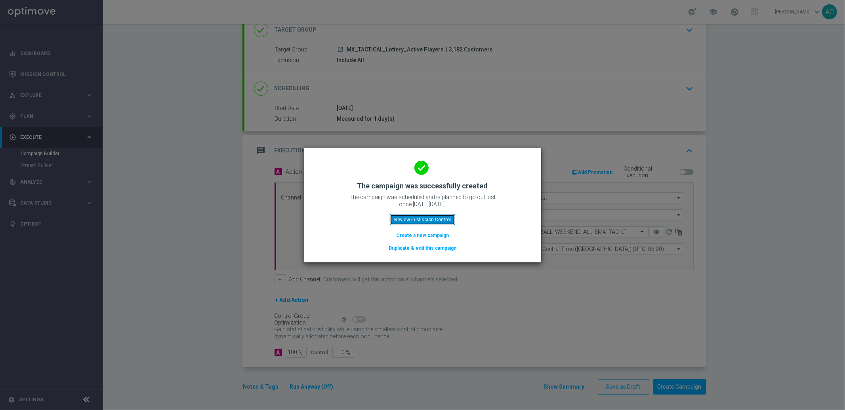
click at [413, 217] on button "Review in Mission Control" at bounding box center [422, 219] width 65 height 11
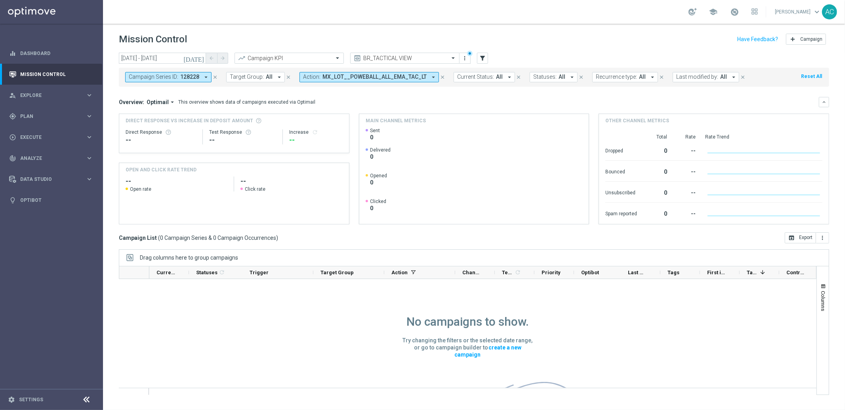
click at [213, 77] on icon "close" at bounding box center [215, 77] width 6 height 6
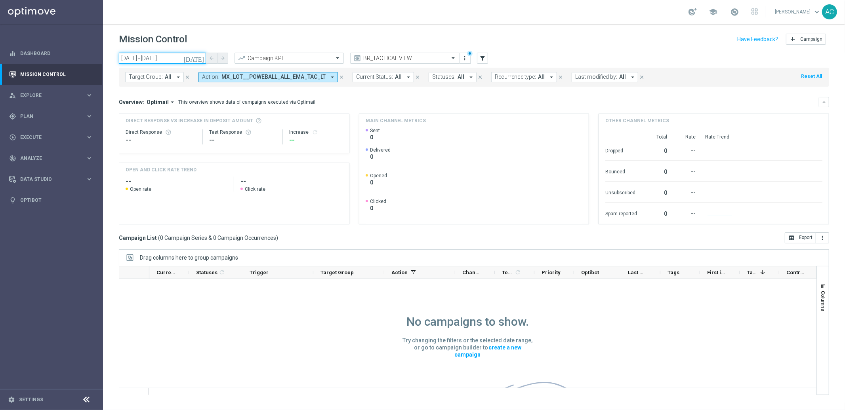
click at [160, 61] on input "[DATE] - [DATE]" at bounding box center [162, 58] width 87 height 11
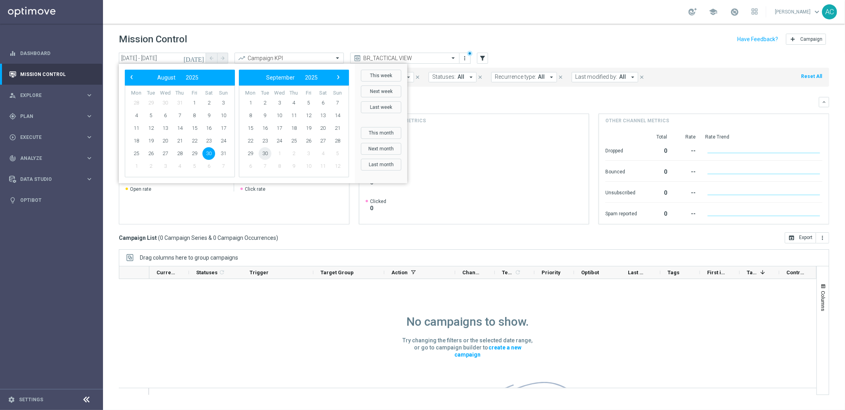
click at [265, 154] on span "30" at bounding box center [265, 153] width 13 height 13
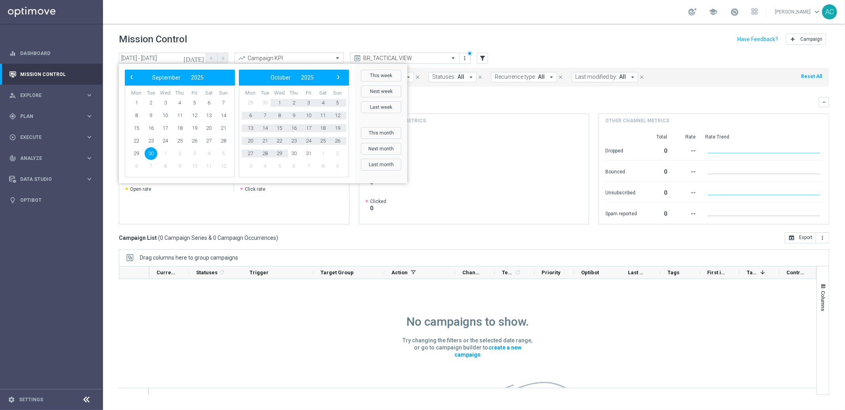
click at [309, 354] on div "No campaigns to show. Try changing the filters or the selected date range, or g…" at bounding box center [467, 374] width 697 height 191
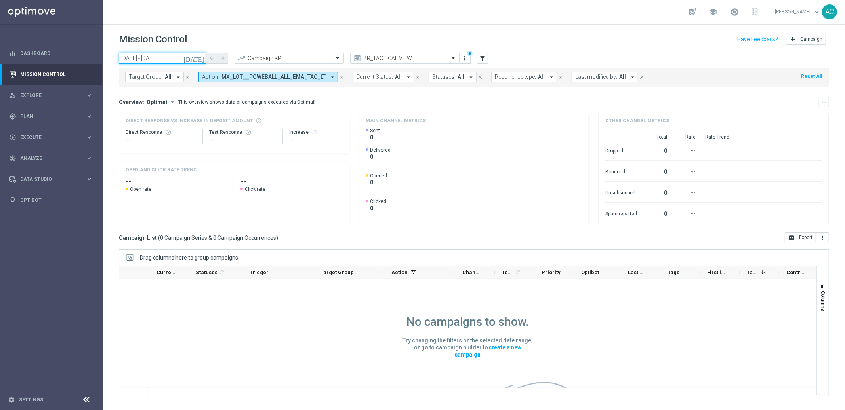
click at [156, 59] on input "[DATE] - [DATE]" at bounding box center [162, 58] width 87 height 11
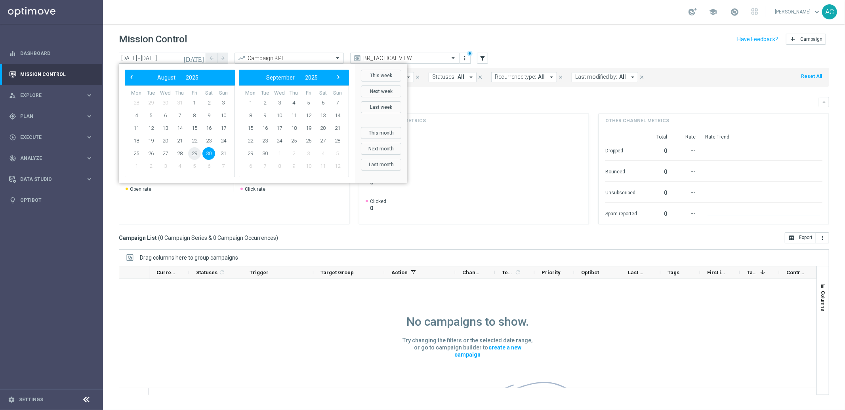
click at [195, 156] on span "29" at bounding box center [194, 153] width 13 height 13
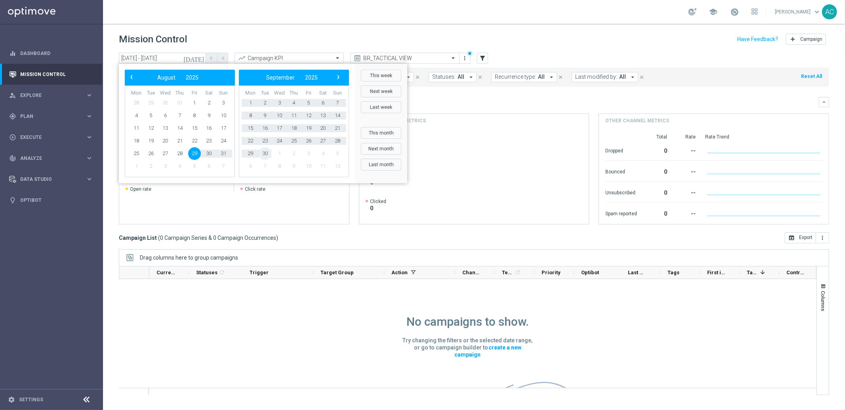
click at [261, 151] on span "30" at bounding box center [265, 153] width 13 height 13
type input "[DATE] - [DATE]"
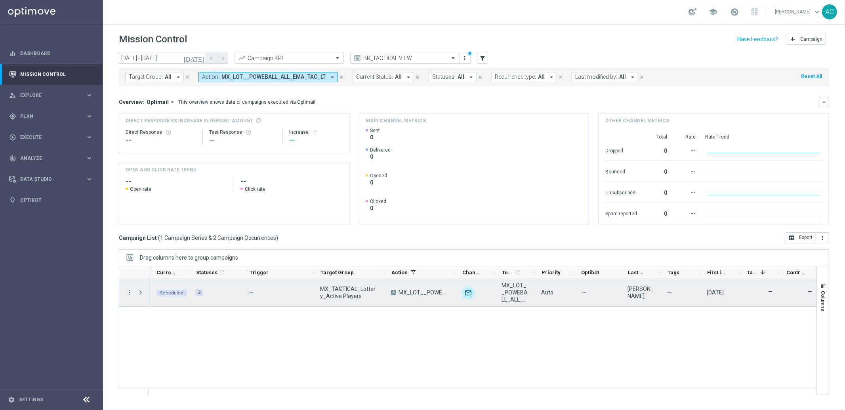
click at [140, 291] on span "Press SPACE to select this row." at bounding box center [140, 293] width 7 height 6
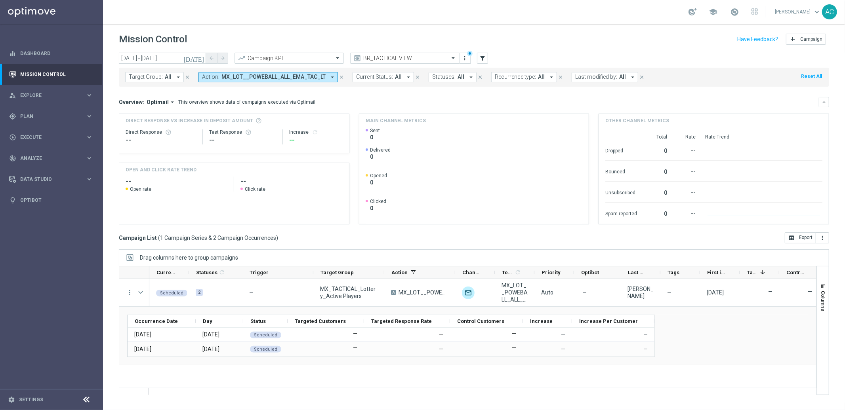
click at [315, 77] on span "MX_LOT__POWEBALL_ALL_EMA_TAC_LT" at bounding box center [273, 77] width 104 height 7
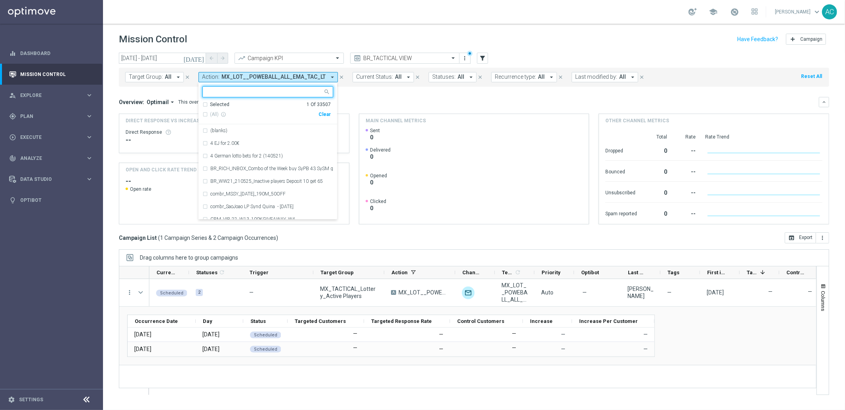
click at [0, 0] on div "Clear" at bounding box center [0, 0] width 0 height 0
click at [396, 95] on mini-dashboard "Overview: Optimail arrow_drop_down This overview shows data of campaigns execut…" at bounding box center [474, 160] width 710 height 146
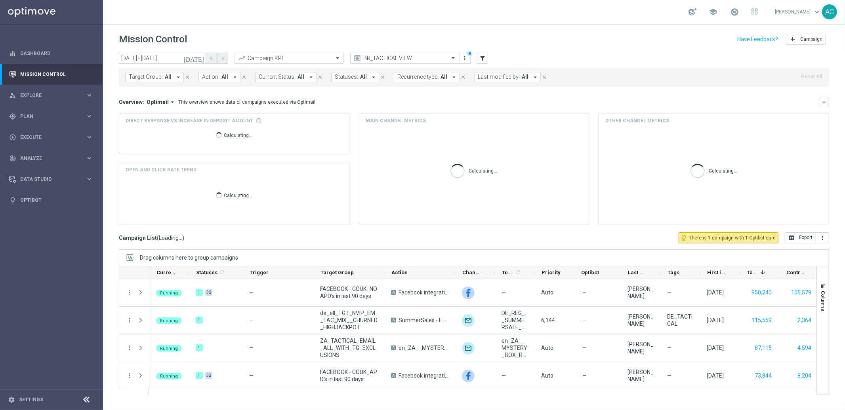
click at [231, 77] on icon "arrow_drop_down" at bounding box center [234, 77] width 7 height 7
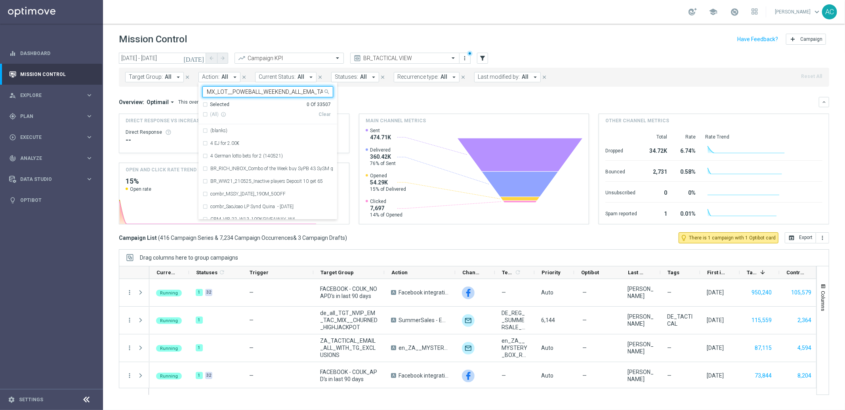
scroll to position [0, 11]
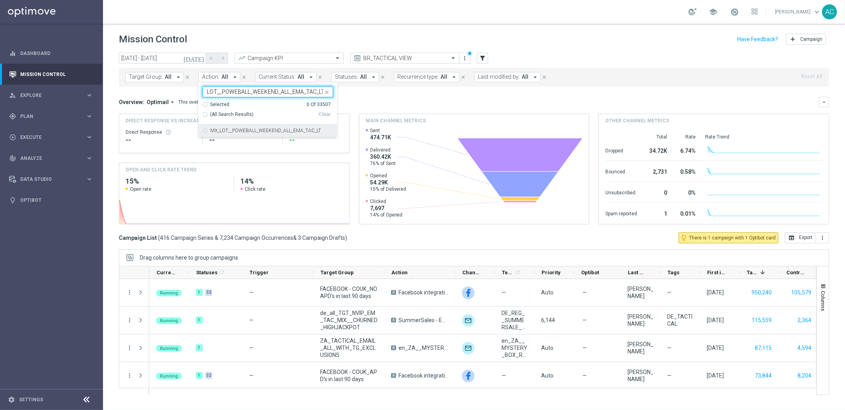
click at [202, 130] on div "MX_LOT__POWEBALL_WEEKEND_ALL_EMA_TAC_LT" at bounding box center [267, 130] width 131 height 13
type input "MX_LOT__POWEBALL_WEEKEND_ALL_EMA_TAC_LT"
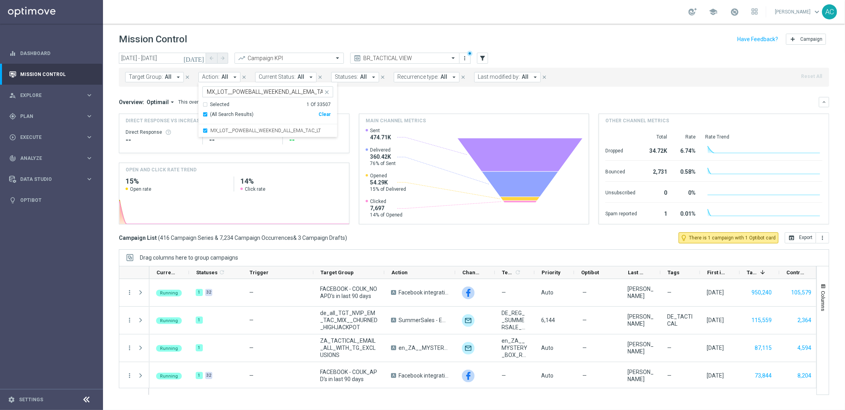
click at [394, 109] on div "Overview: Optimail arrow_drop_down This overview shows data of campaigns execut…" at bounding box center [474, 161] width 710 height 128
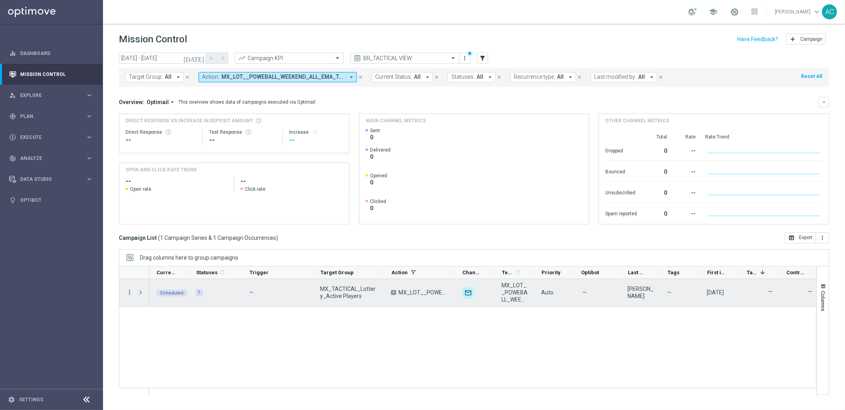
click at [130, 294] on icon "more_vert" at bounding box center [129, 292] width 7 height 7
click at [156, 360] on div "edit Edit" at bounding box center [177, 356] width 89 height 11
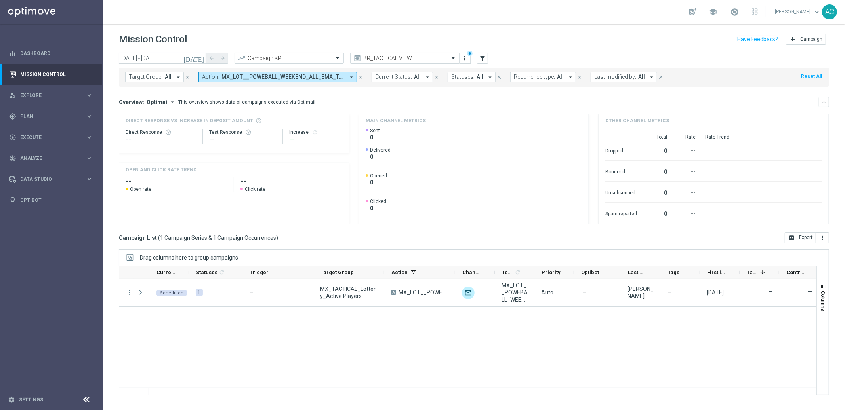
click at [262, 74] on span "MX_LOT__POWEBALL_WEEKEND_ALL_EMA_TAC_LT" at bounding box center [282, 77] width 123 height 7
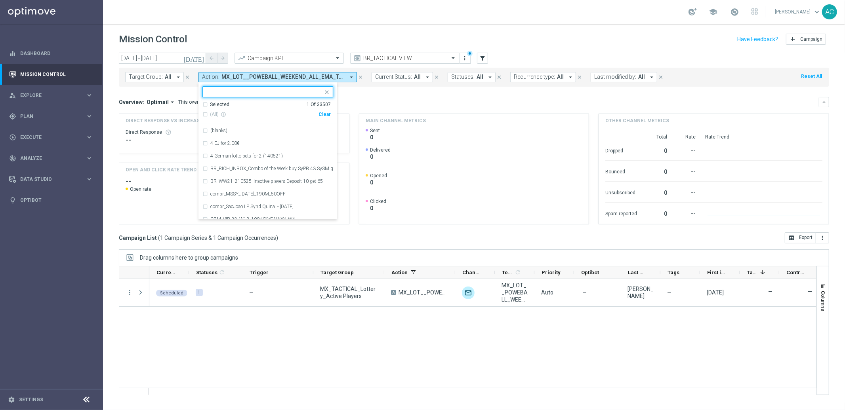
click at [0, 0] on div "Clear" at bounding box center [0, 0] width 0 height 0
click at [413, 98] on div "Overview: Optimail arrow_drop_down This overview shows data of campaigns execut…" at bounding box center [474, 102] width 710 height 10
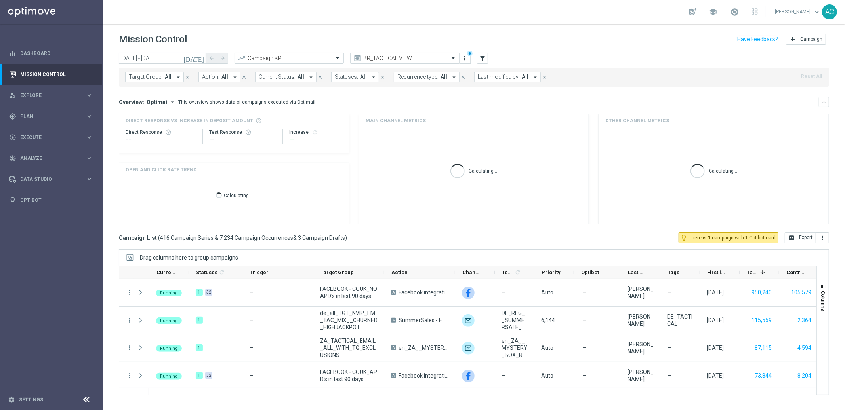
click at [221, 77] on span "All" at bounding box center [224, 77] width 7 height 7
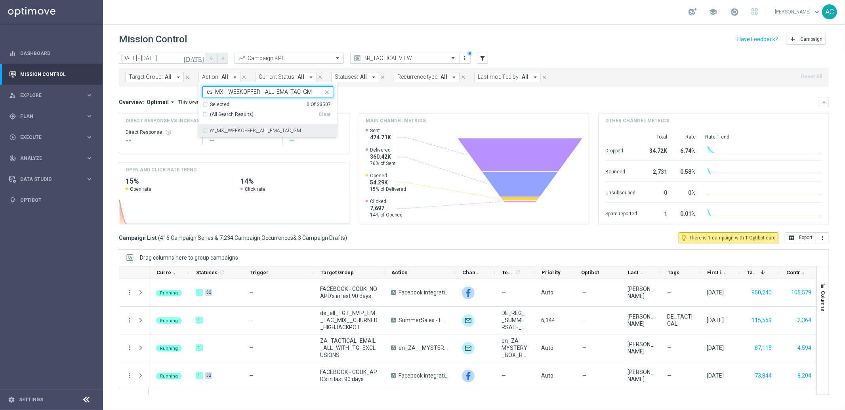
click at [202, 131] on div "es_MX__WEEKOFFER__ALL_EMA_TAC_GM" at bounding box center [267, 130] width 131 height 13
type input "es_MX__WEEKOFFER__ALL_EMA_TAC_GM"
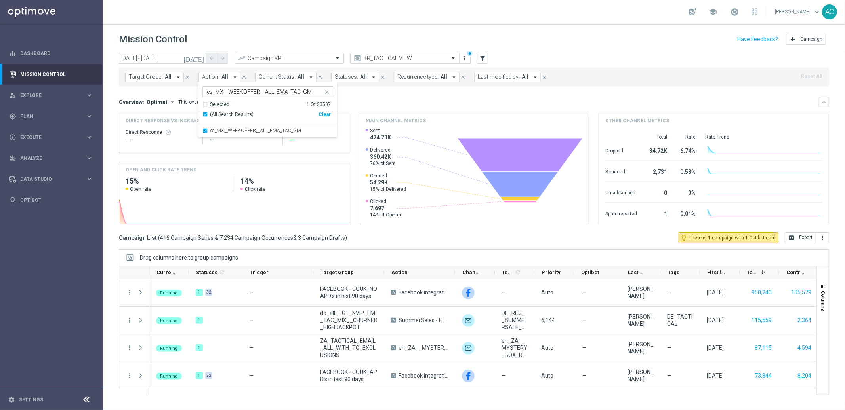
click at [383, 97] on div "Overview: Optimail arrow_drop_down This overview shows data of campaigns execut…" at bounding box center [474, 102] width 710 height 10
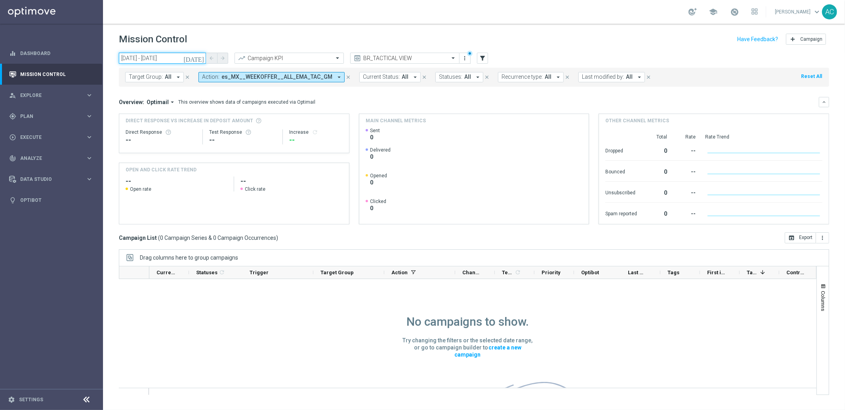
click at [151, 56] on input "[DATE] - [DATE]" at bounding box center [162, 58] width 87 height 11
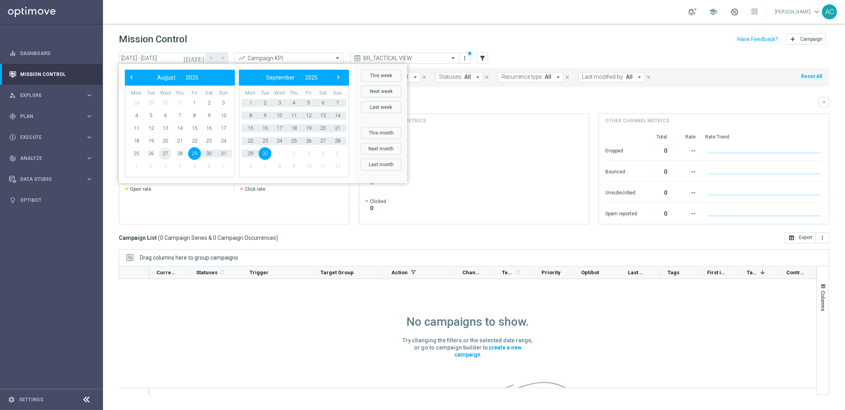
click at [161, 154] on span "27" at bounding box center [165, 153] width 13 height 13
click at [265, 156] on span "30" at bounding box center [265, 153] width 13 height 13
type input "[DATE] - [DATE]"
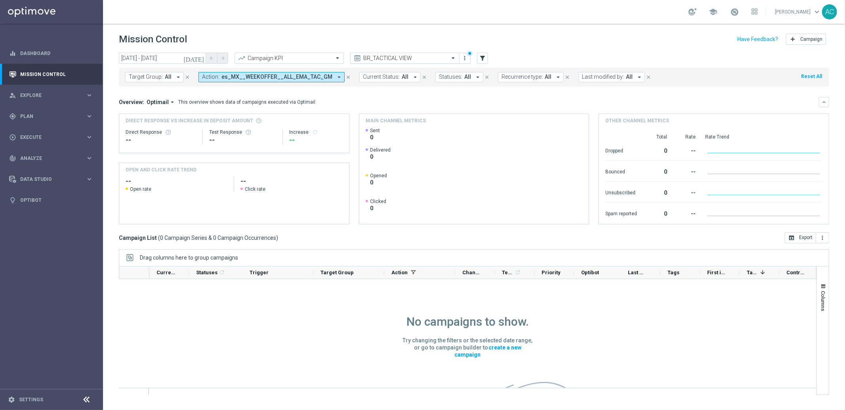
click at [411, 55] on input "text" at bounding box center [396, 58] width 85 height 7
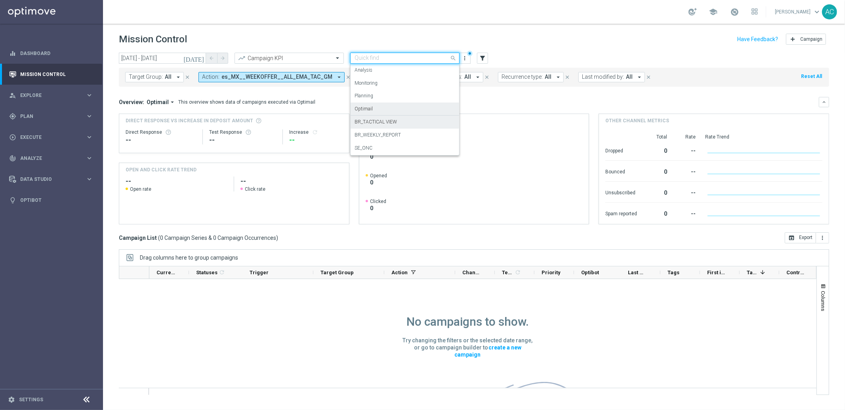
click at [390, 105] on div "Optimail" at bounding box center [404, 109] width 101 height 13
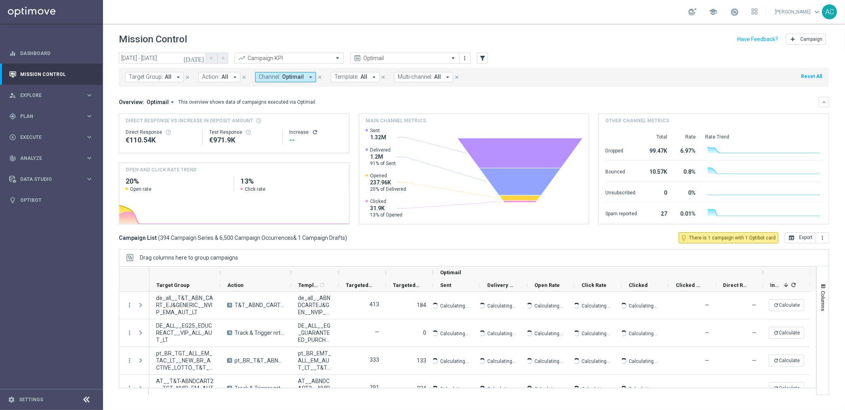
click at [221, 80] on span "All" at bounding box center [224, 77] width 7 height 7
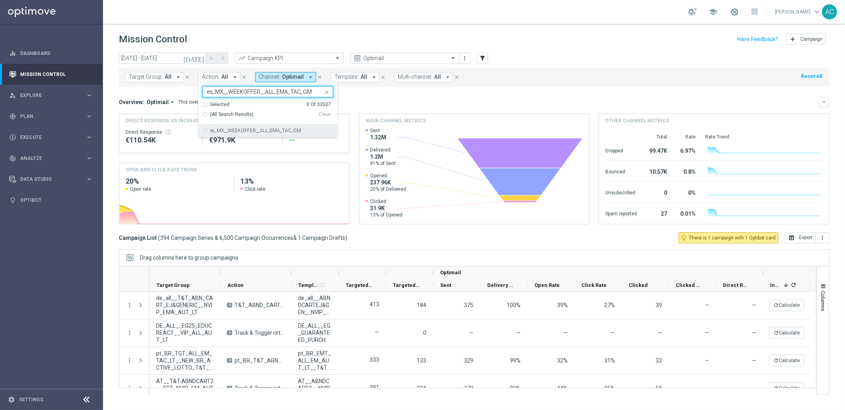
click at [227, 128] on div "es_MX__WEEKOFFER__ALL_EMA_TAC_GM" at bounding box center [267, 130] width 131 height 13
type input "es_MX__WEEKOFFER__ALL_EMA_TAC_GM"
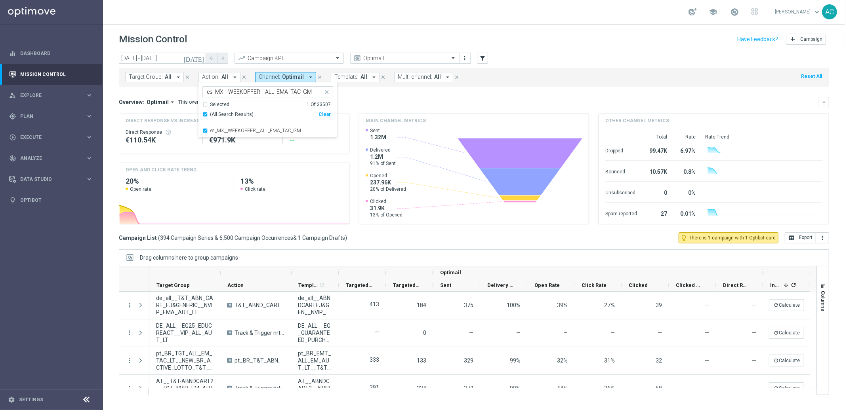
click at [539, 53] on div "[DATE] [DATE] - [DATE] arrow_back arrow_forward Campaign KPI trending_up Optima…" at bounding box center [474, 59] width 710 height 12
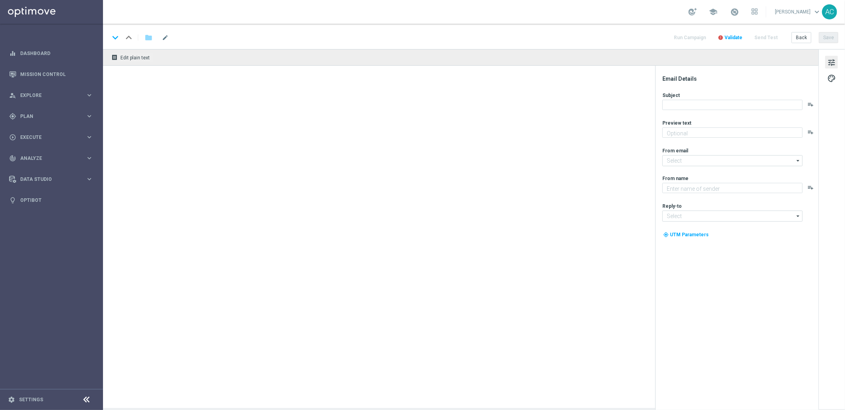
type textarea "Sueña a lo grande con el PowerBall"
type textarea "Lottoland"
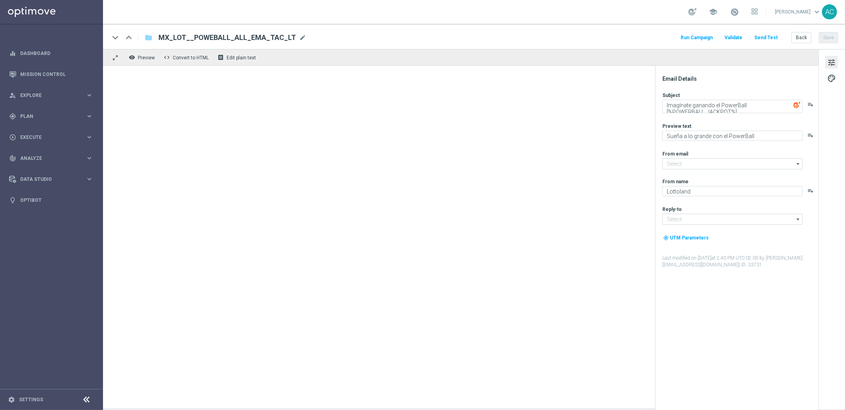
type input "[EMAIL_ADDRESS][DOMAIN_NAME]"
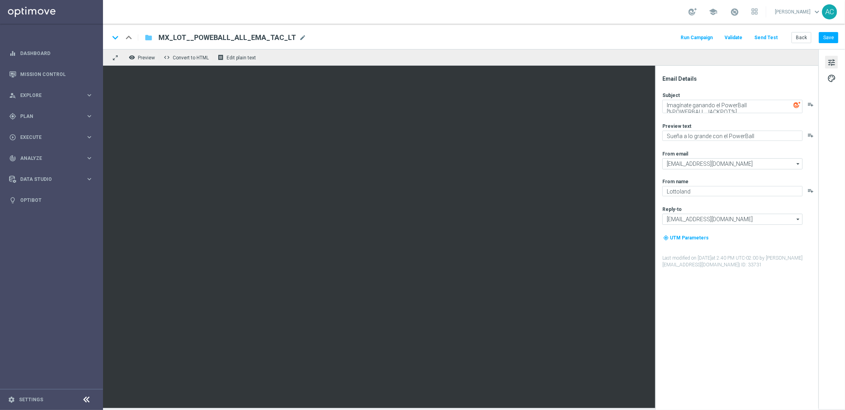
click at [149, 38] on icon "folder" at bounding box center [149, 38] width 8 height 10
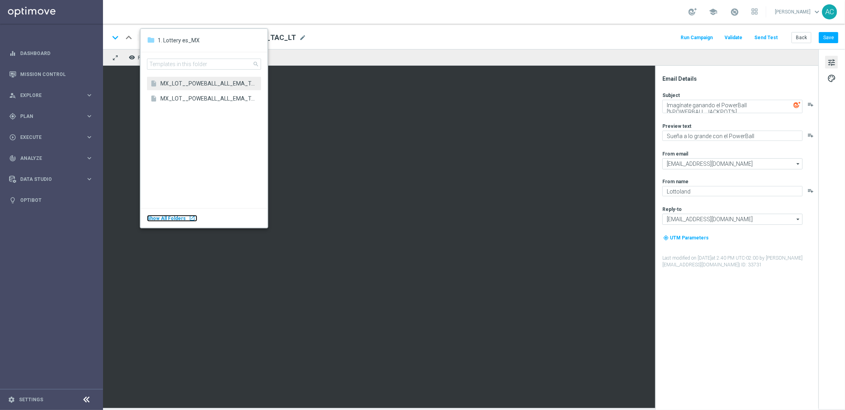
click at [44, 192] on body "equalizer Dashboard Mission Control" at bounding box center [422, 205] width 845 height 410
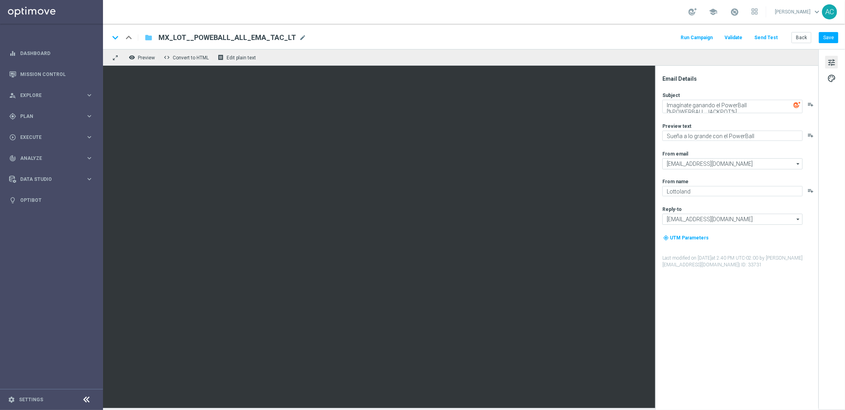
click at [148, 38] on icon "folder" at bounding box center [149, 38] width 8 height 10
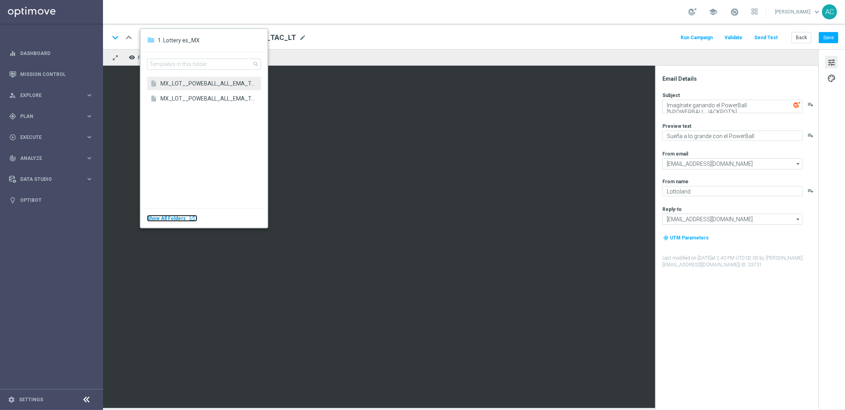
click at [189, 218] on div "launch" at bounding box center [192, 218] width 6 height 6
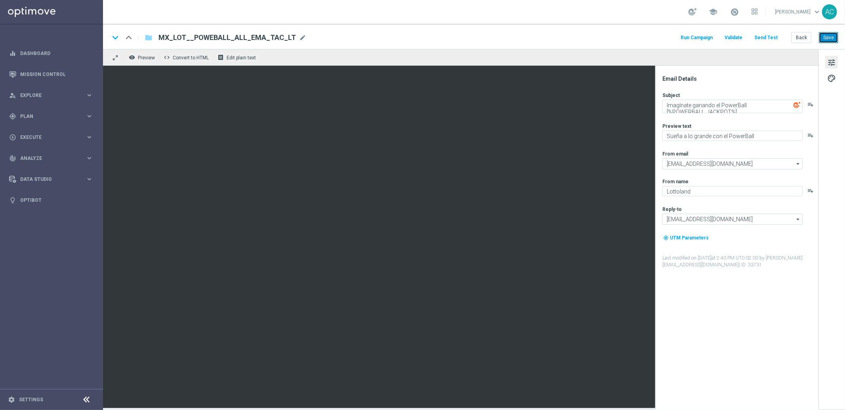
click at [833, 37] on button "Save" at bounding box center [828, 37] width 19 height 11
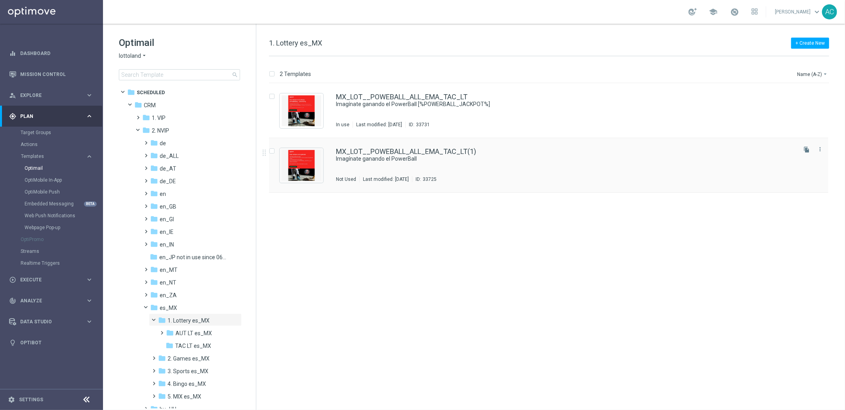
click at [529, 152] on div "MX_LOT__POWEBALL_ALL_EMA_TAC_LT(1)" at bounding box center [565, 151] width 459 height 7
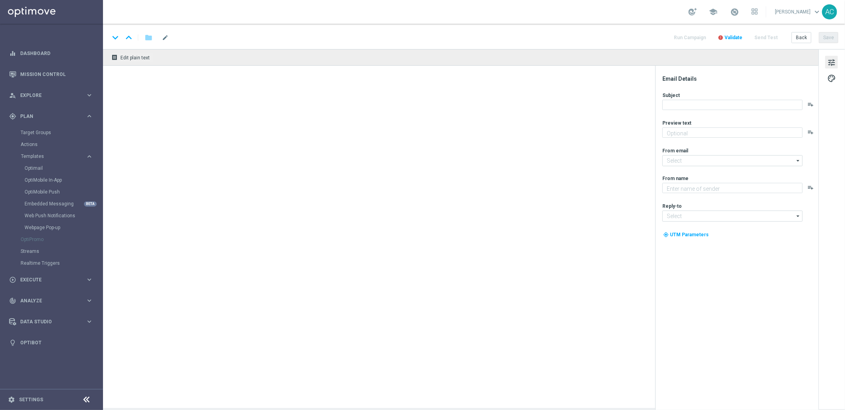
type input "MX_LOT__POWEBALL_ALL_EMA_TAC_LT(1)"
type textarea "Sueña a lo grande con el PowerBall"
type input "mail@crm.lottoland.com"
type textarea "Lottoland"
type input "consultas@lottoland.mx"
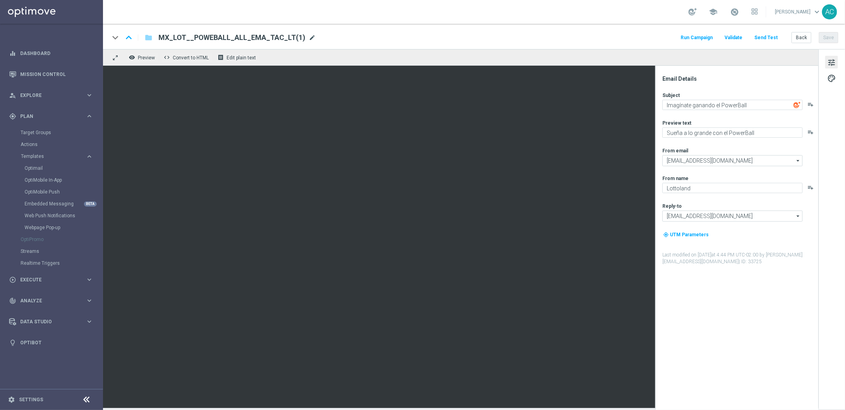
click at [309, 36] on span "mode_edit" at bounding box center [312, 37] width 7 height 7
click at [218, 36] on input "MX_LOT__POWEBALL_ALL_EMA_TAC_LT" at bounding box center [256, 37] width 196 height 10
type input "MX_LOT__POWEBALL_WEEKEND_ALL_EMA_TAC_LT"
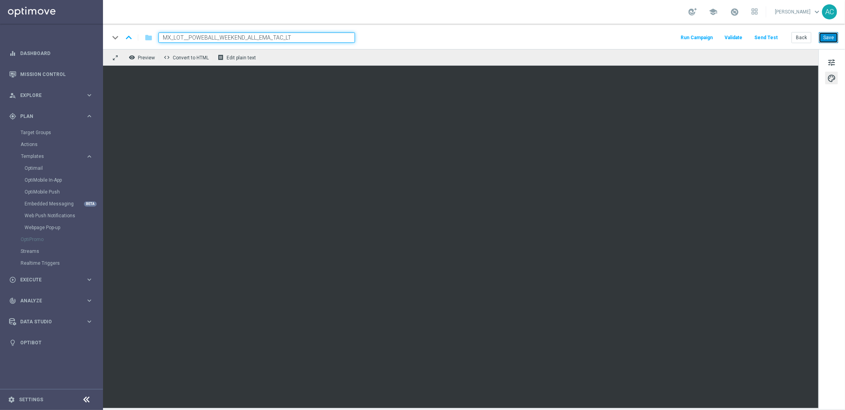
click at [833, 35] on button "Save" at bounding box center [828, 37] width 19 height 11
click at [829, 38] on button "Save" at bounding box center [828, 37] width 19 height 11
click at [830, 38] on button "Save" at bounding box center [828, 37] width 19 height 11
click at [835, 40] on button "Save" at bounding box center [828, 37] width 19 height 11
click at [259, 39] on input "MX_LOT__POWEBALL_WEEKEND_ALL_EMA_TAC_LT" at bounding box center [256, 37] width 196 height 10
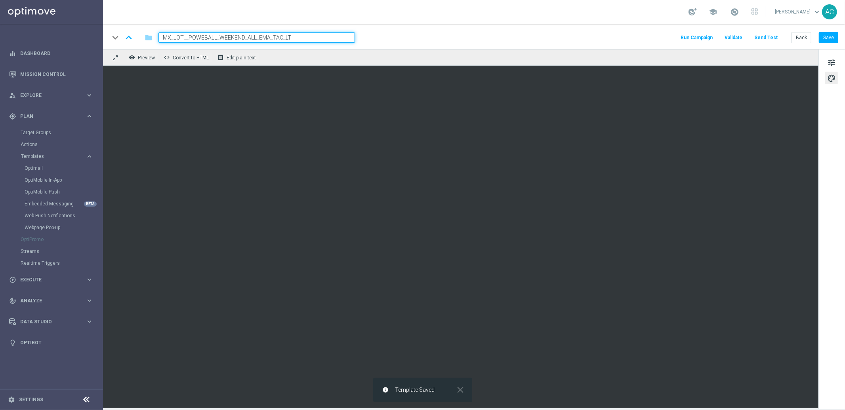
click at [259, 39] on input "MX_LOT__POWEBALL_WEEKEND_ALL_EMA_TAC_LT" at bounding box center [256, 37] width 196 height 10
click at [245, 36] on input "MX_LOT__POWEBALL_WEEKEND_ALL_EMA_TAC_LT" at bounding box center [256, 37] width 196 height 10
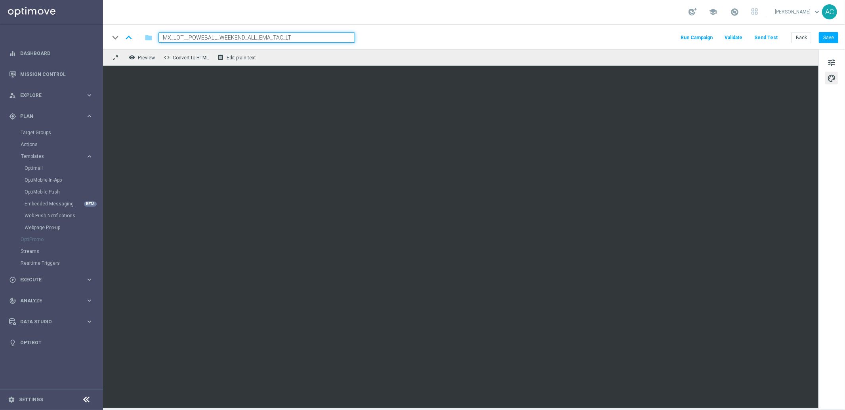
click at [245, 36] on input "MX_LOT__POWEBALL_WEEKEND_ALL_EMA_TAC_LT" at bounding box center [256, 37] width 196 height 10
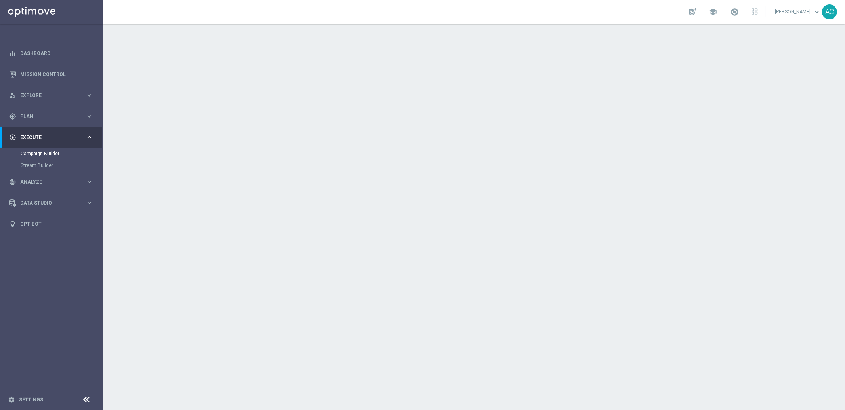
click at [685, 141] on icon "keyboard_arrow_down" at bounding box center [690, 145] width 12 height 12
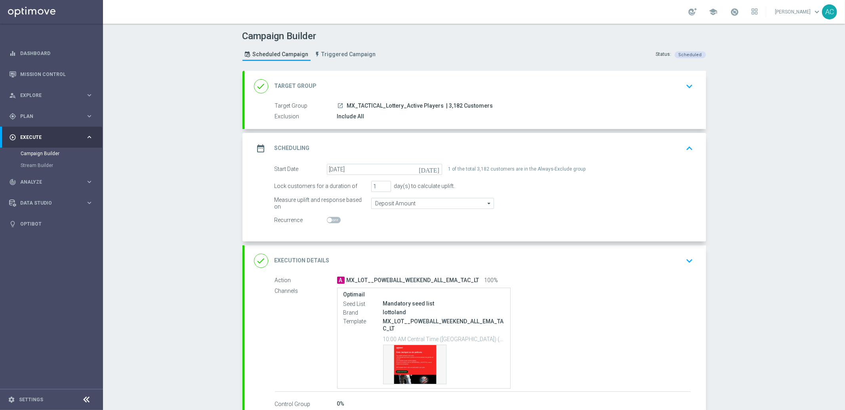
click at [329, 219] on span at bounding box center [334, 220] width 14 height 6
click at [329, 219] on input "checkbox" at bounding box center [334, 220] width 14 height 6
checkbox input "true"
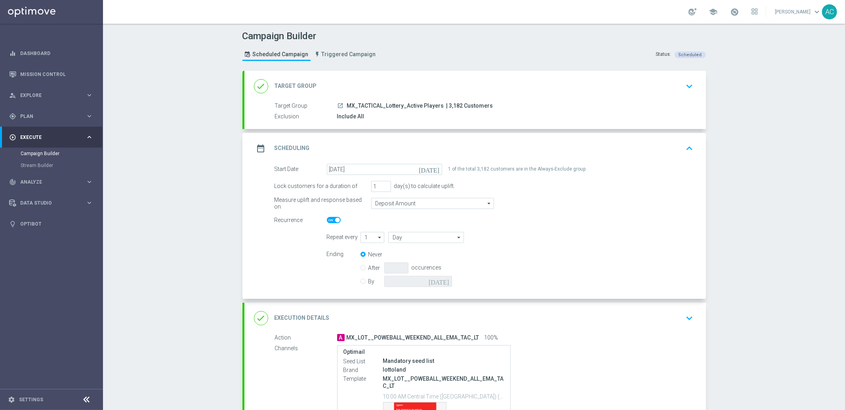
click at [360, 280] on input "By" at bounding box center [362, 280] width 5 height 5
radio input "true"
radio input "false"
click at [442, 278] on icon "[DATE]" at bounding box center [440, 280] width 23 height 9
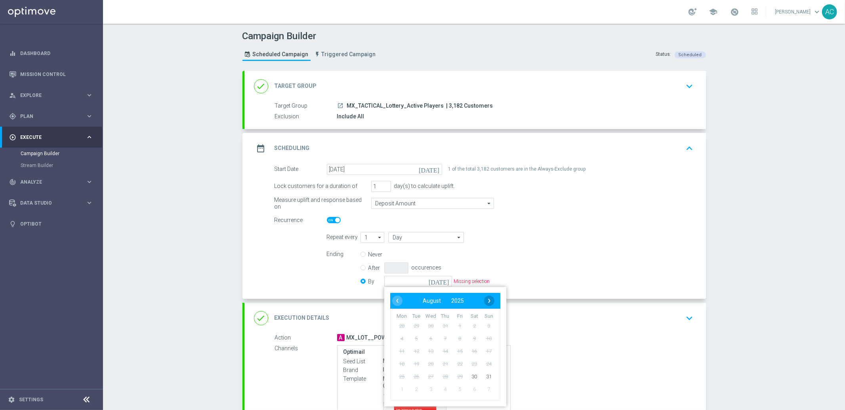
click at [485, 302] on span "›" at bounding box center [489, 301] width 10 height 10
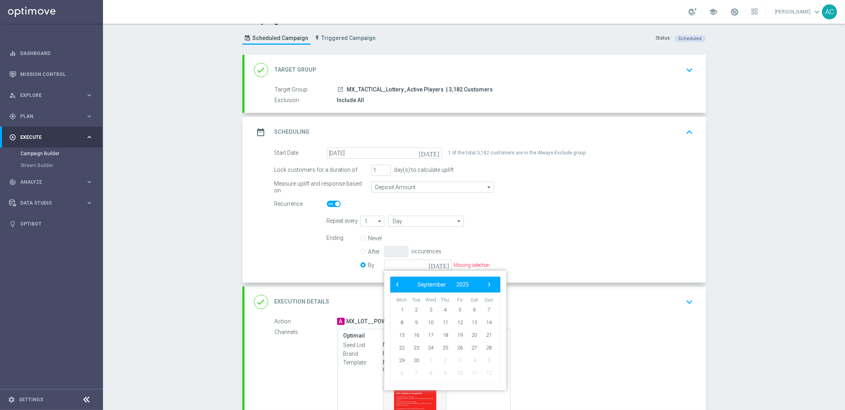
scroll to position [17, 0]
click at [395, 362] on span "29" at bounding box center [401, 360] width 13 height 13
type input "29 Sep 2025"
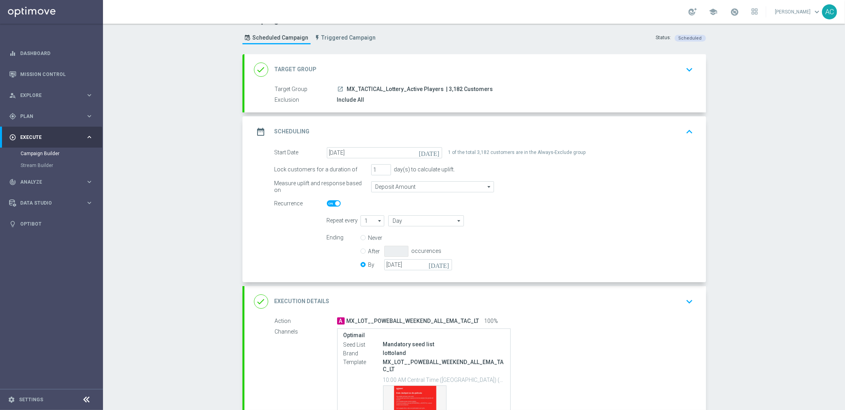
click at [569, 238] on div "Ending Never After occurences By 29 Sep 2025 today" at bounding box center [510, 252] width 379 height 40
click at [368, 223] on input "1" at bounding box center [372, 220] width 24 height 11
click at [364, 234] on div "1" at bounding box center [368, 233] width 17 height 12
type input "1"
click at [397, 217] on input "Day" at bounding box center [425, 220] width 75 height 11
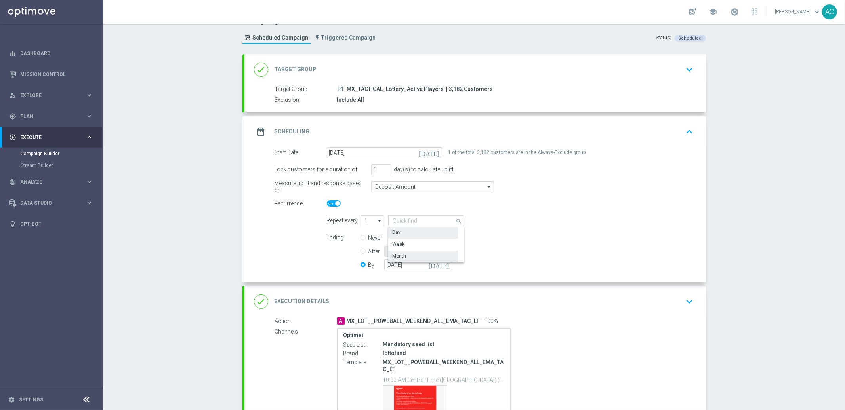
click at [408, 257] on div "Month" at bounding box center [423, 256] width 70 height 11
type input "Month"
click at [636, 248] on div "Ending Never After occurences By 29 Sep 2025 today" at bounding box center [510, 252] width 379 height 40
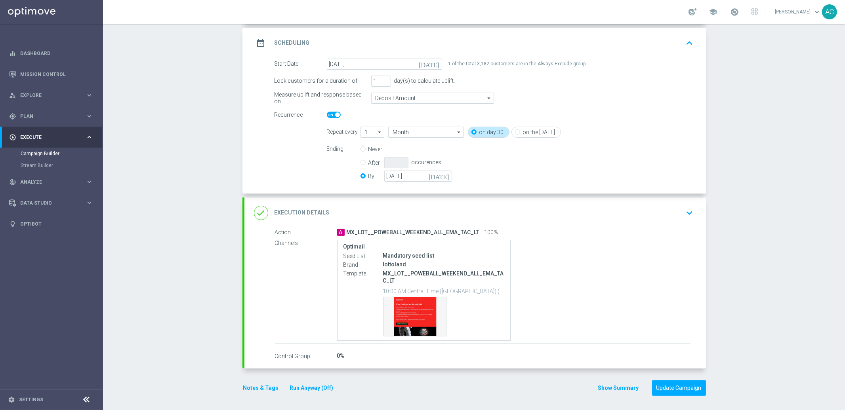
scroll to position [106, 0]
click at [682, 389] on button "Update Campaign" at bounding box center [679, 387] width 54 height 15
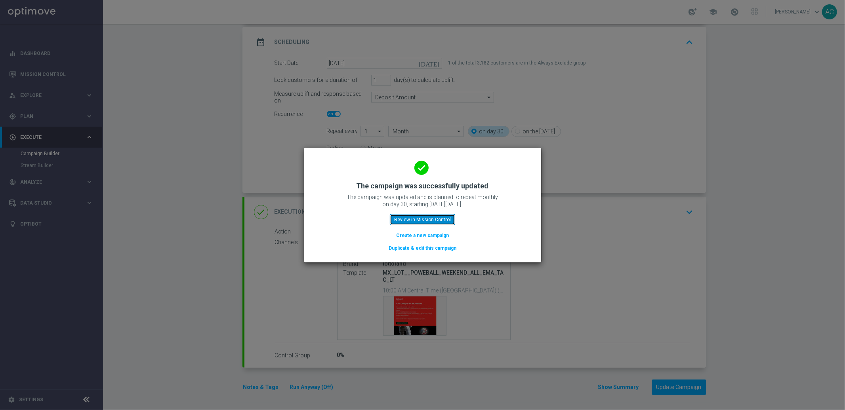
click at [419, 223] on button "Review in Mission Control" at bounding box center [422, 219] width 65 height 11
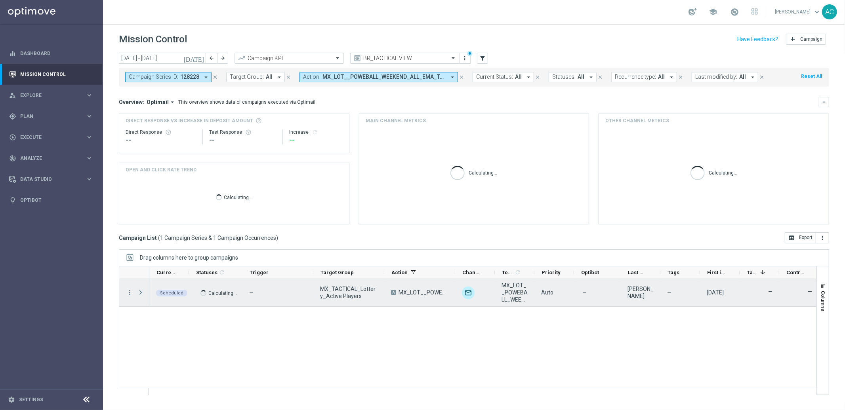
click at [140, 293] on span "Press SPACE to select this row." at bounding box center [140, 293] width 7 height 6
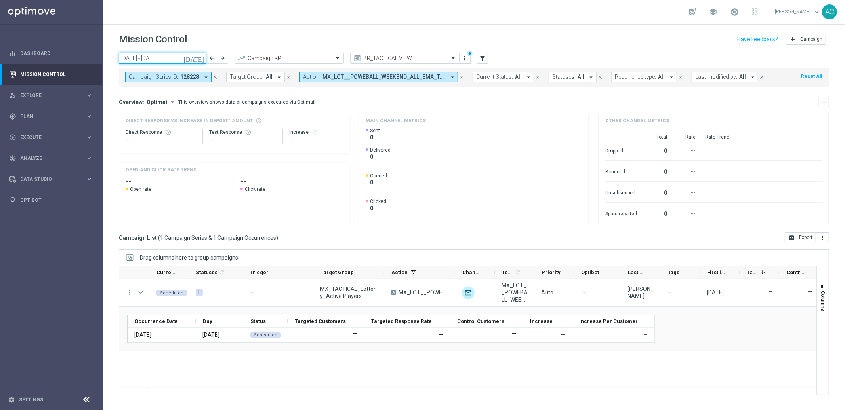
click at [176, 58] on input "[DATE] - [DATE]" at bounding box center [162, 58] width 87 height 11
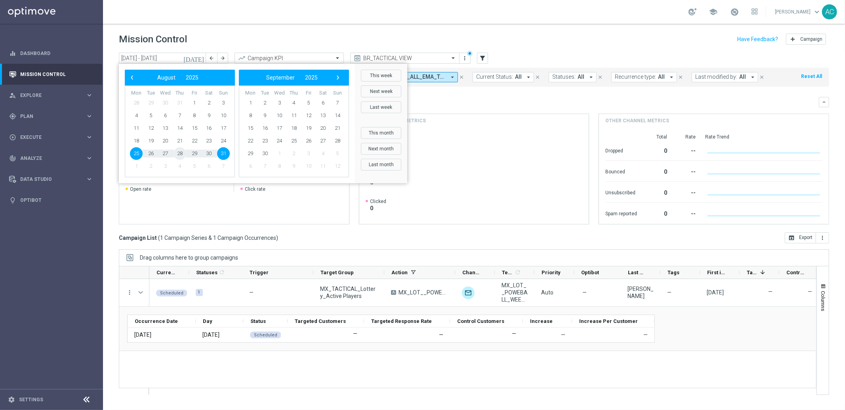
click at [176, 156] on span "28" at bounding box center [179, 153] width 13 height 13
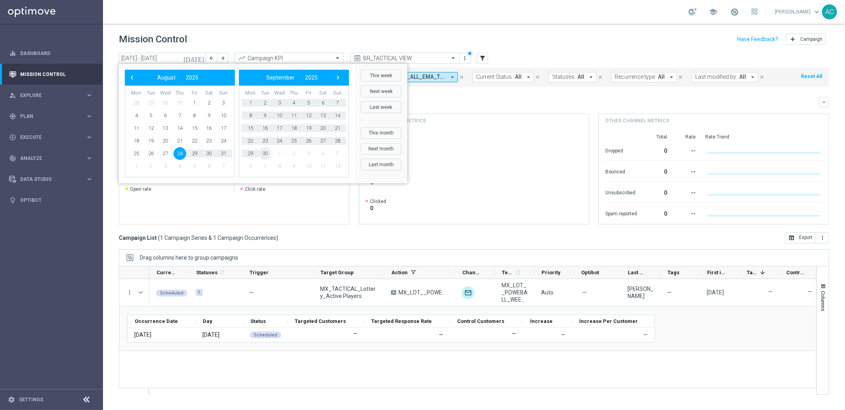
click at [263, 154] on span "30" at bounding box center [265, 153] width 13 height 13
type input "28 Aug 2025 - 30 Sep 2025"
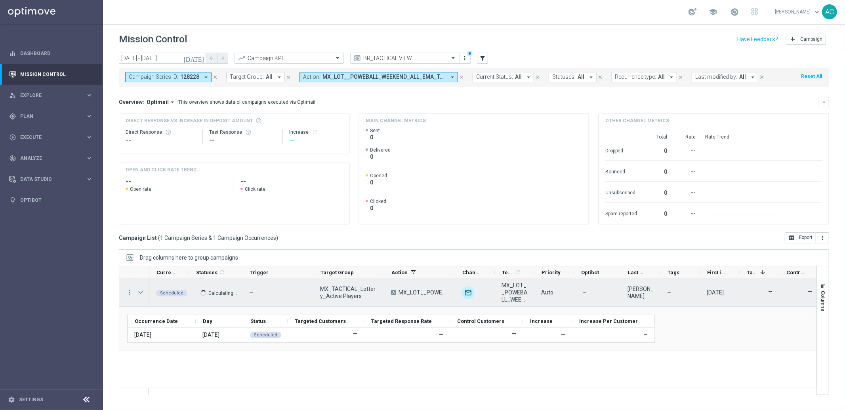
click at [141, 293] on span "Press SPACE to select this row." at bounding box center [140, 293] width 7 height 6
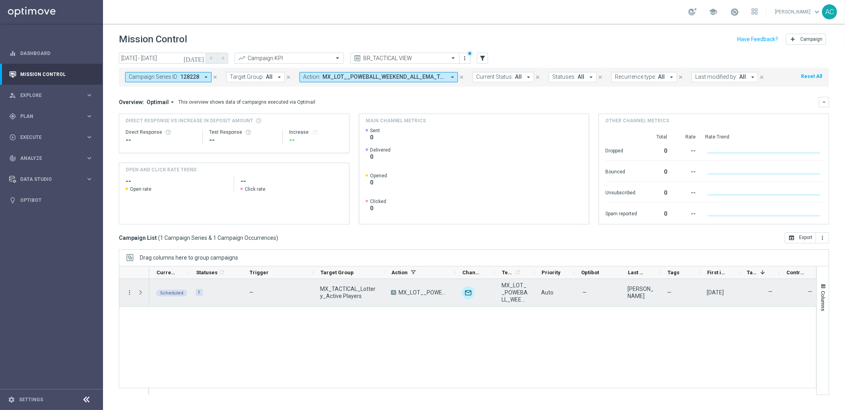
click at [142, 292] on span "Press SPACE to select this row." at bounding box center [140, 293] width 7 height 6
